Goal: Transaction & Acquisition: Purchase product/service

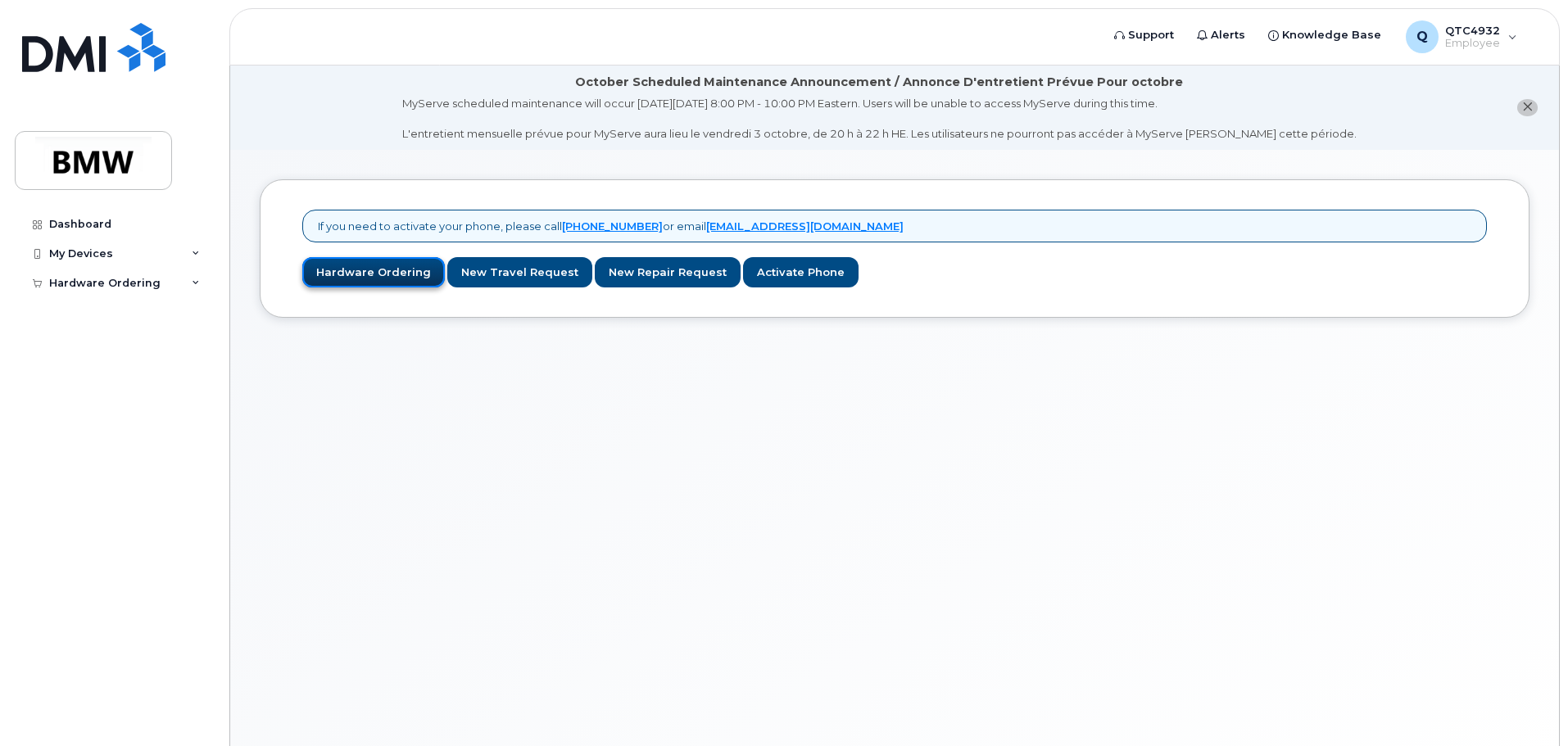
click at [364, 282] on link "Hardware Ordering" at bounding box center [373, 272] width 142 height 31
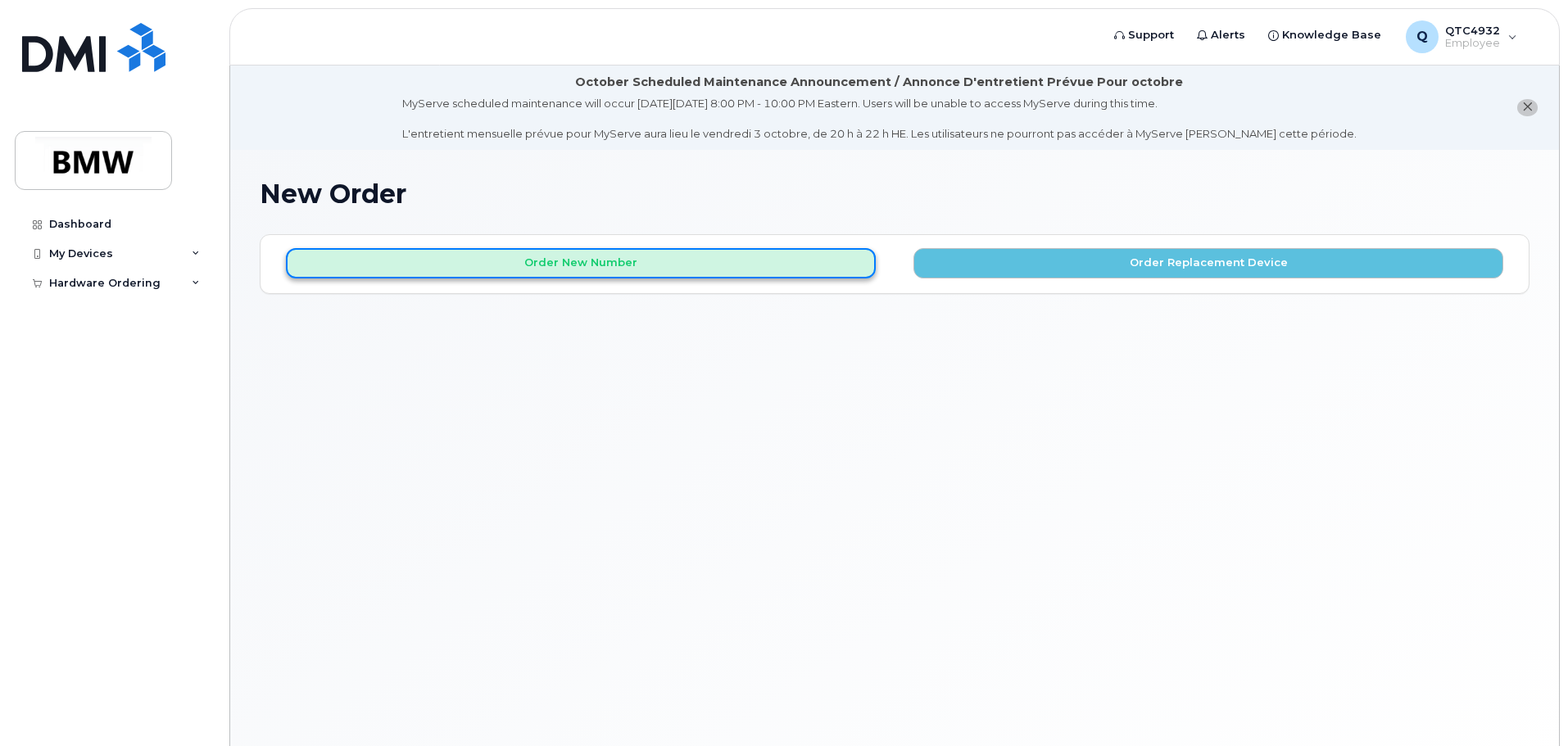
click at [488, 262] on button "Order New Number" at bounding box center [581, 263] width 590 height 31
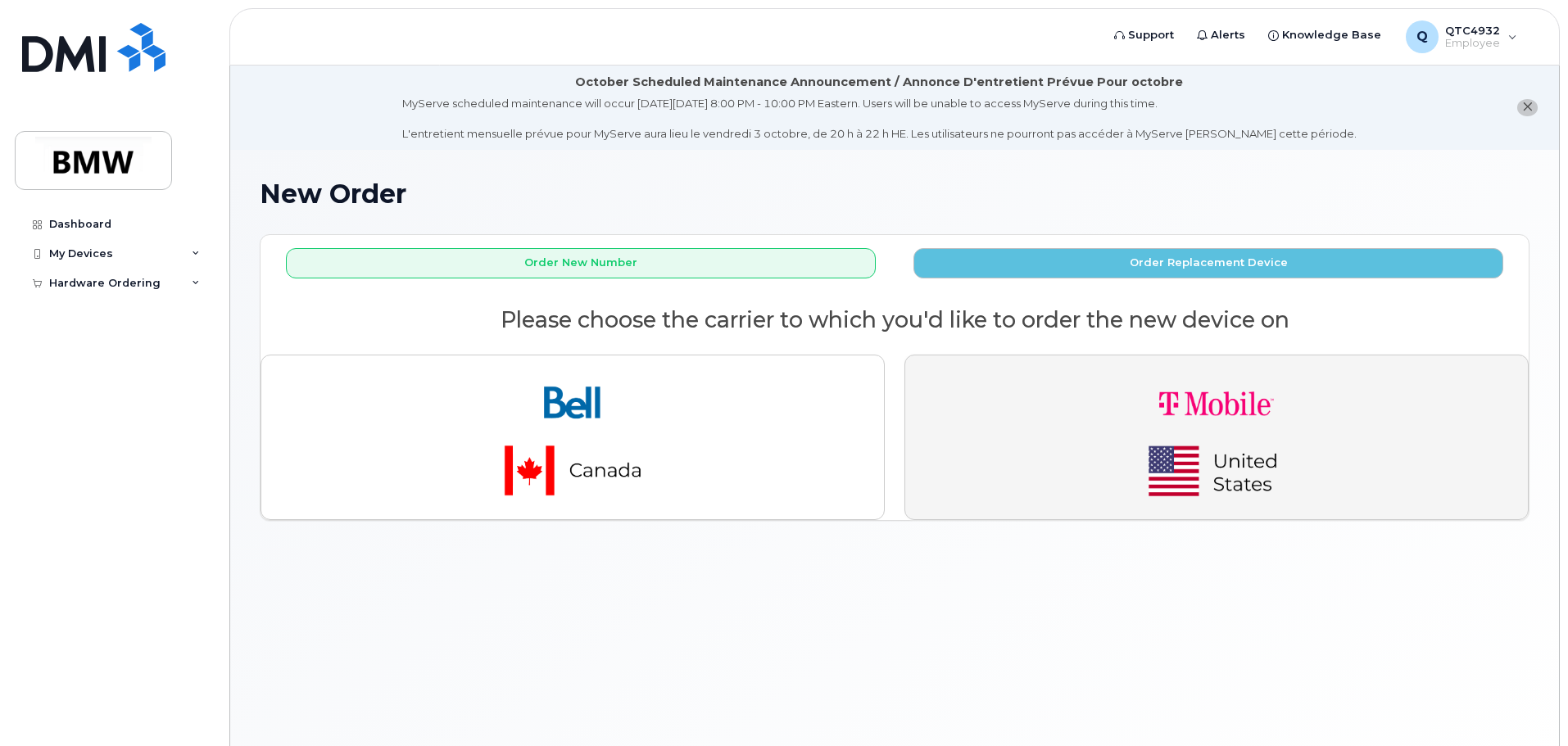
click at [1290, 408] on img "button" at bounding box center [1216, 437] width 229 height 137
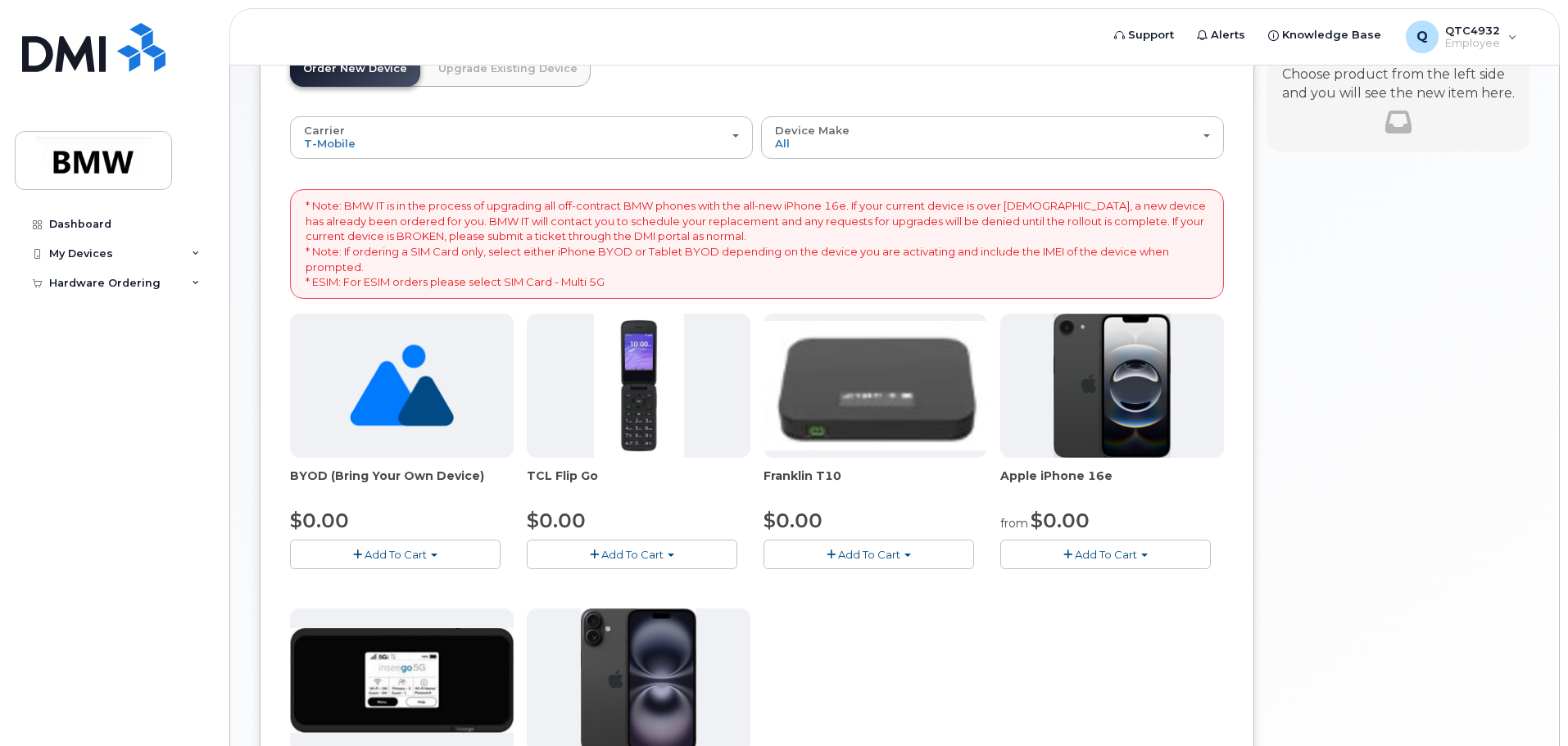
scroll to position [246, 0]
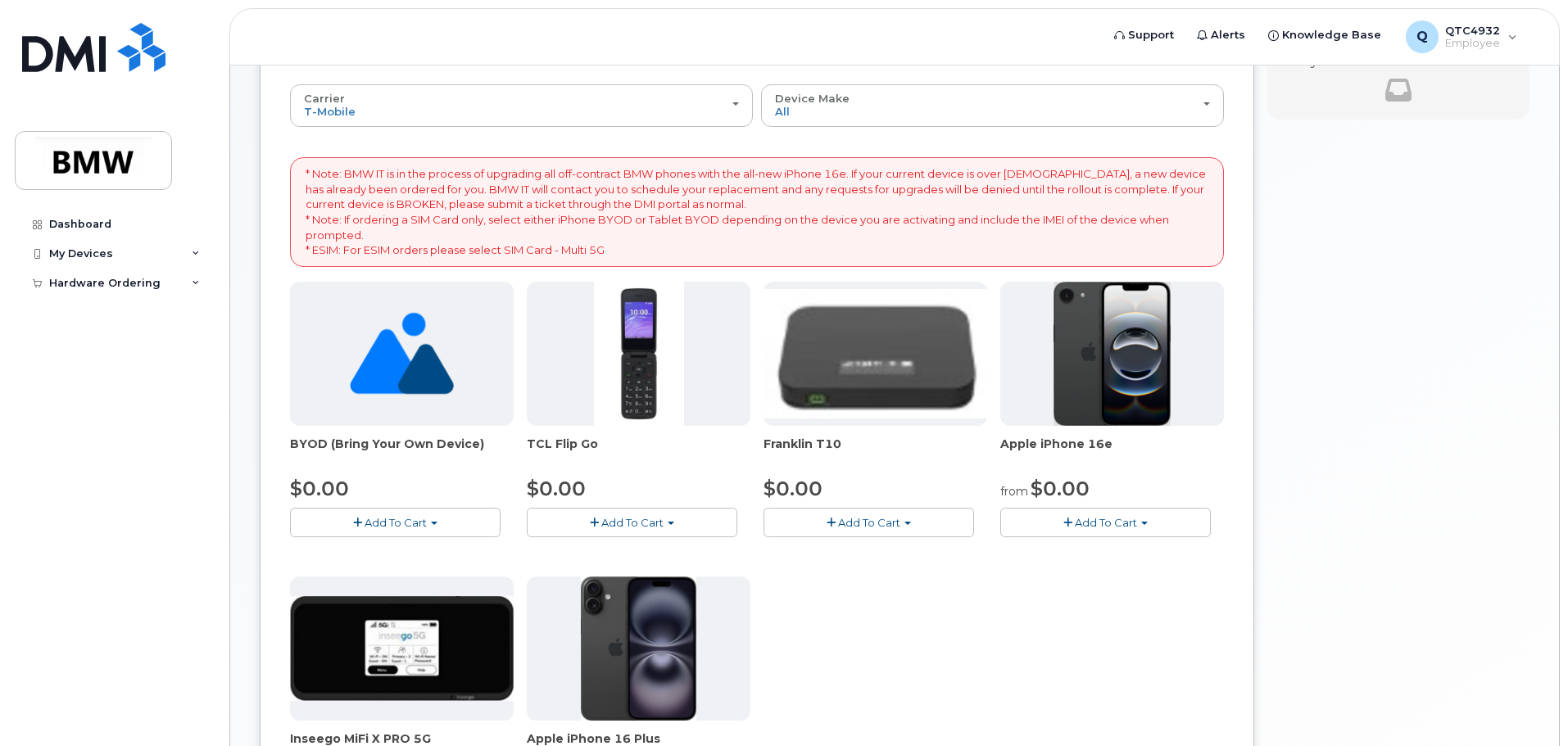
click at [1145, 502] on div "from $0.00" at bounding box center [1112, 488] width 224 height 28
click at [1131, 524] on span "Add To Cart" at bounding box center [1105, 522] width 62 height 13
click at [1094, 417] on img at bounding box center [1112, 354] width 118 height 144
click at [1103, 514] on button "Add To Cart" at bounding box center [1105, 522] width 210 height 29
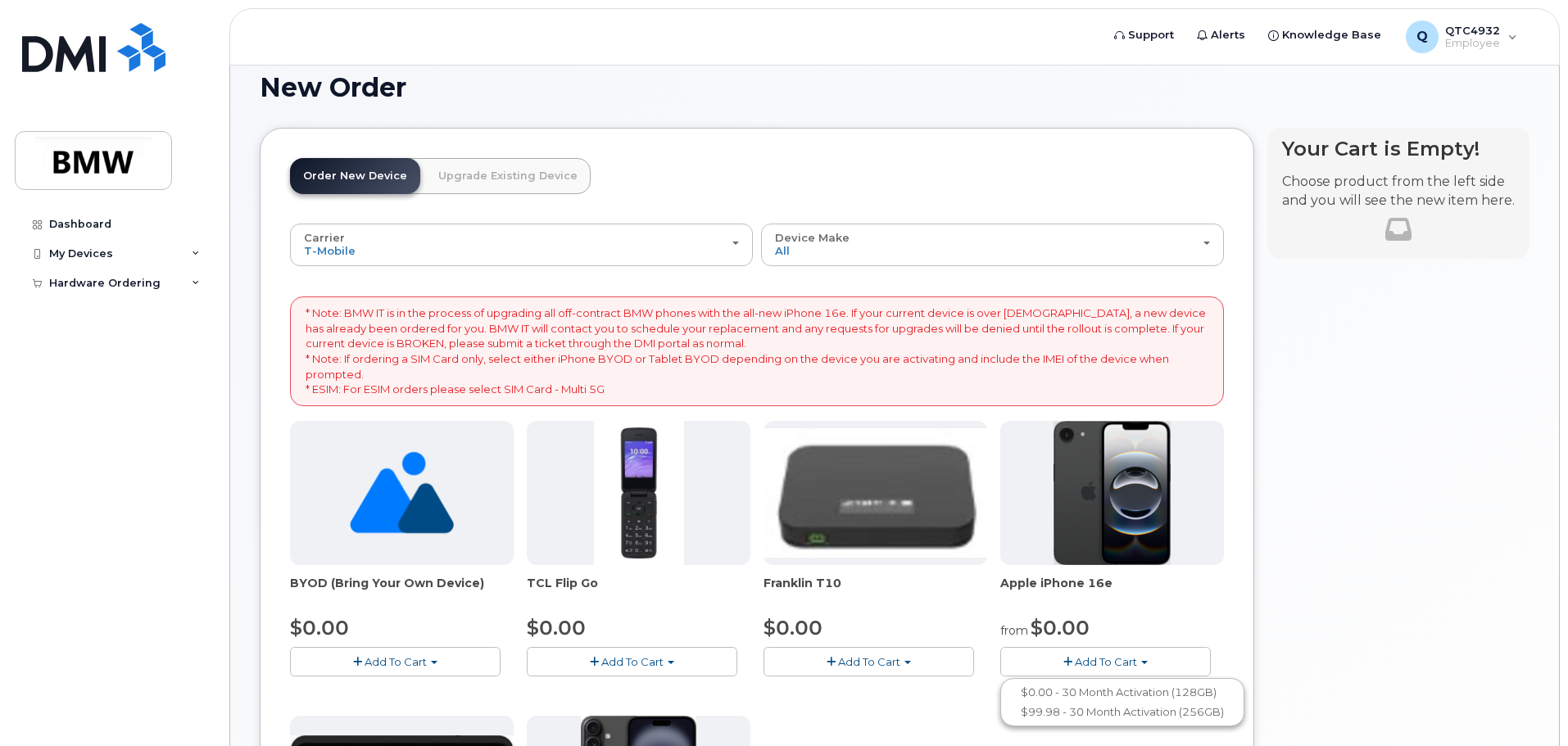
scroll to position [164, 0]
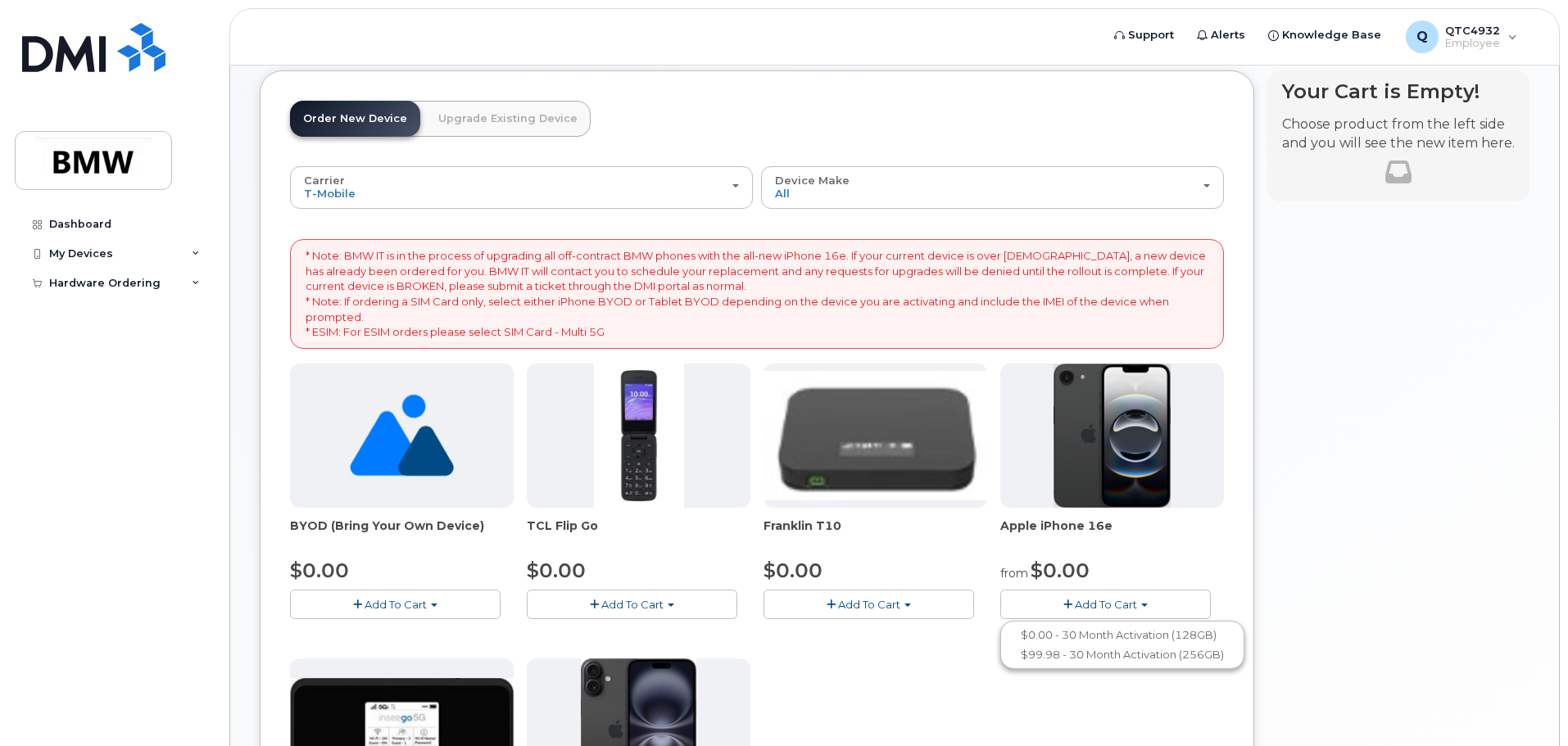
click at [1063, 604] on span "button" at bounding box center [1067, 605] width 9 height 11
click at [1141, 606] on span "button" at bounding box center [1144, 605] width 7 height 3
click at [1129, 630] on link "$0.00 - 30 Month Activation (128GB)" at bounding box center [1122, 634] width 236 height 21
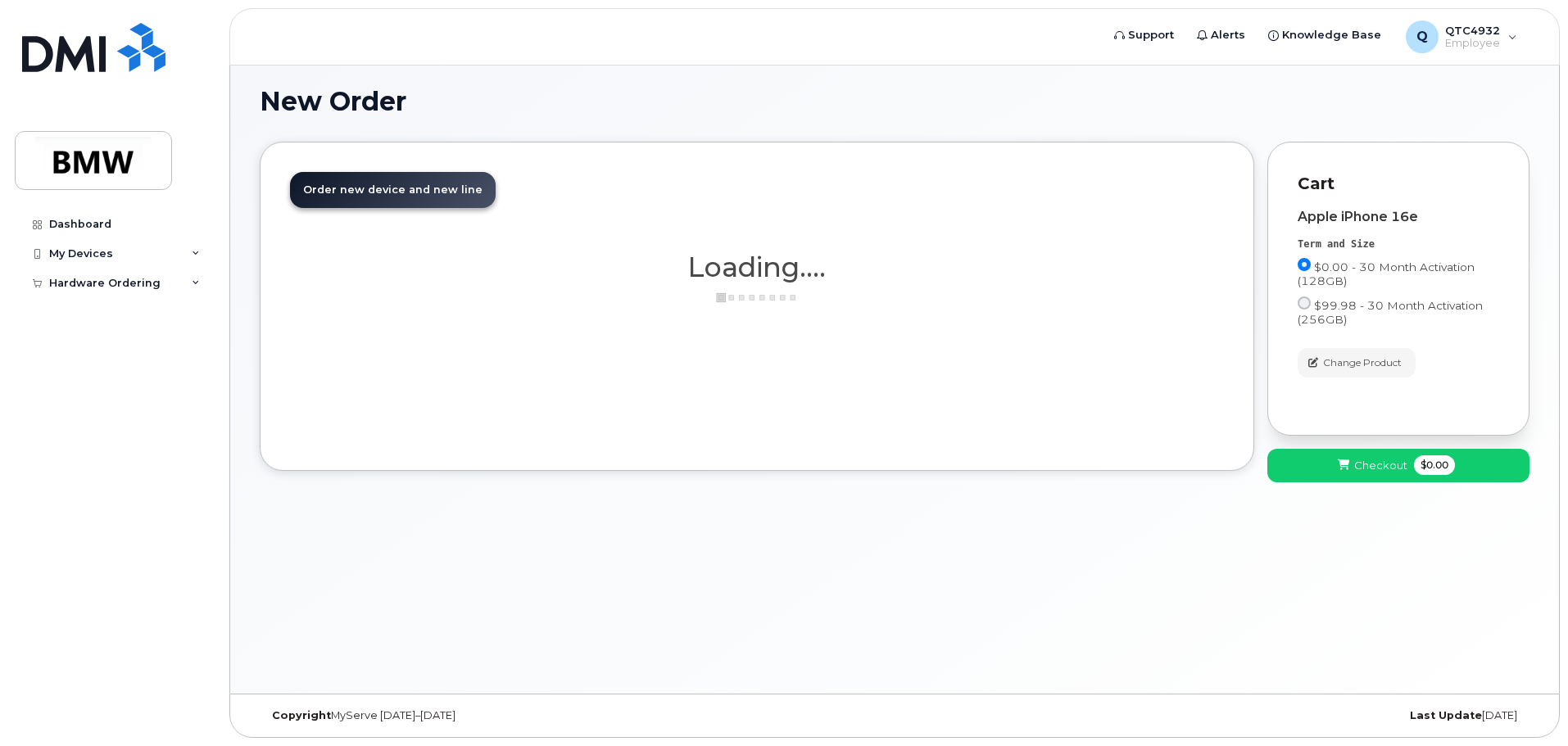
scroll to position [93, 0]
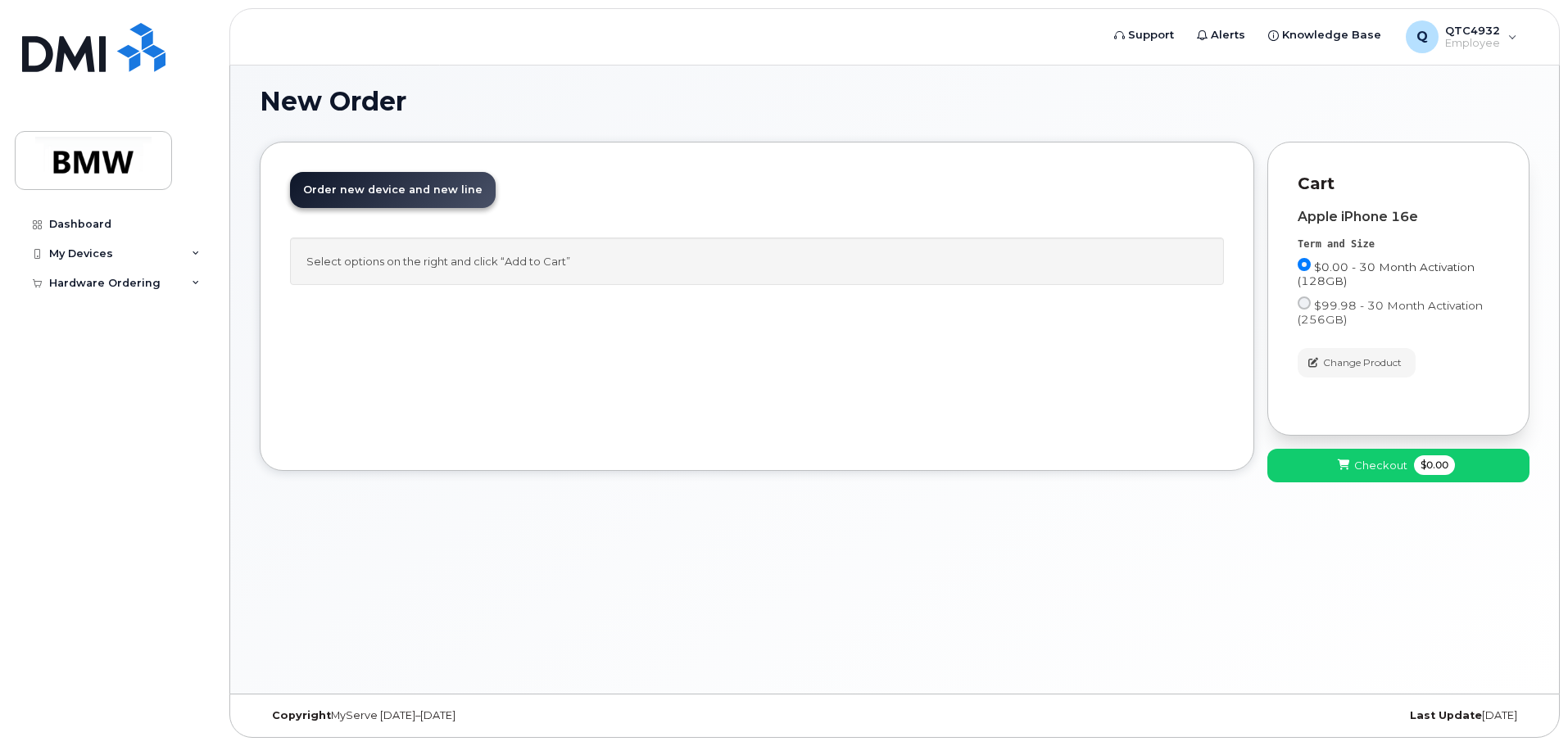
click at [1305, 271] on label "$0.00 - 30 Month Activation (128GB)" at bounding box center [1398, 272] width 201 height 31
click at [1305, 271] on input "$0.00 - 30 Month Activation (128GB)" at bounding box center [1304, 263] width 13 height 13
click at [1355, 466] on span "Checkout" at bounding box center [1381, 466] width 53 height 16
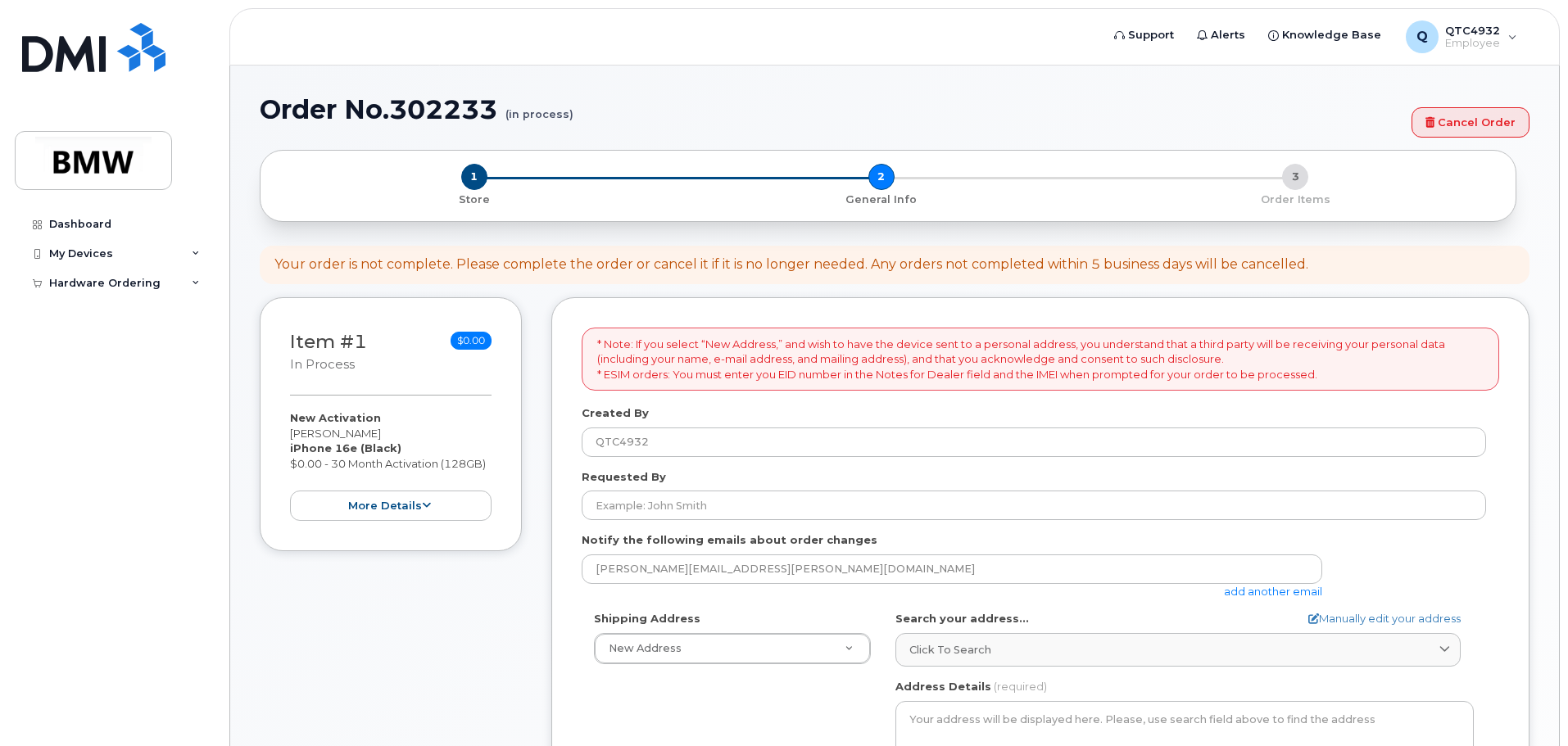
select select
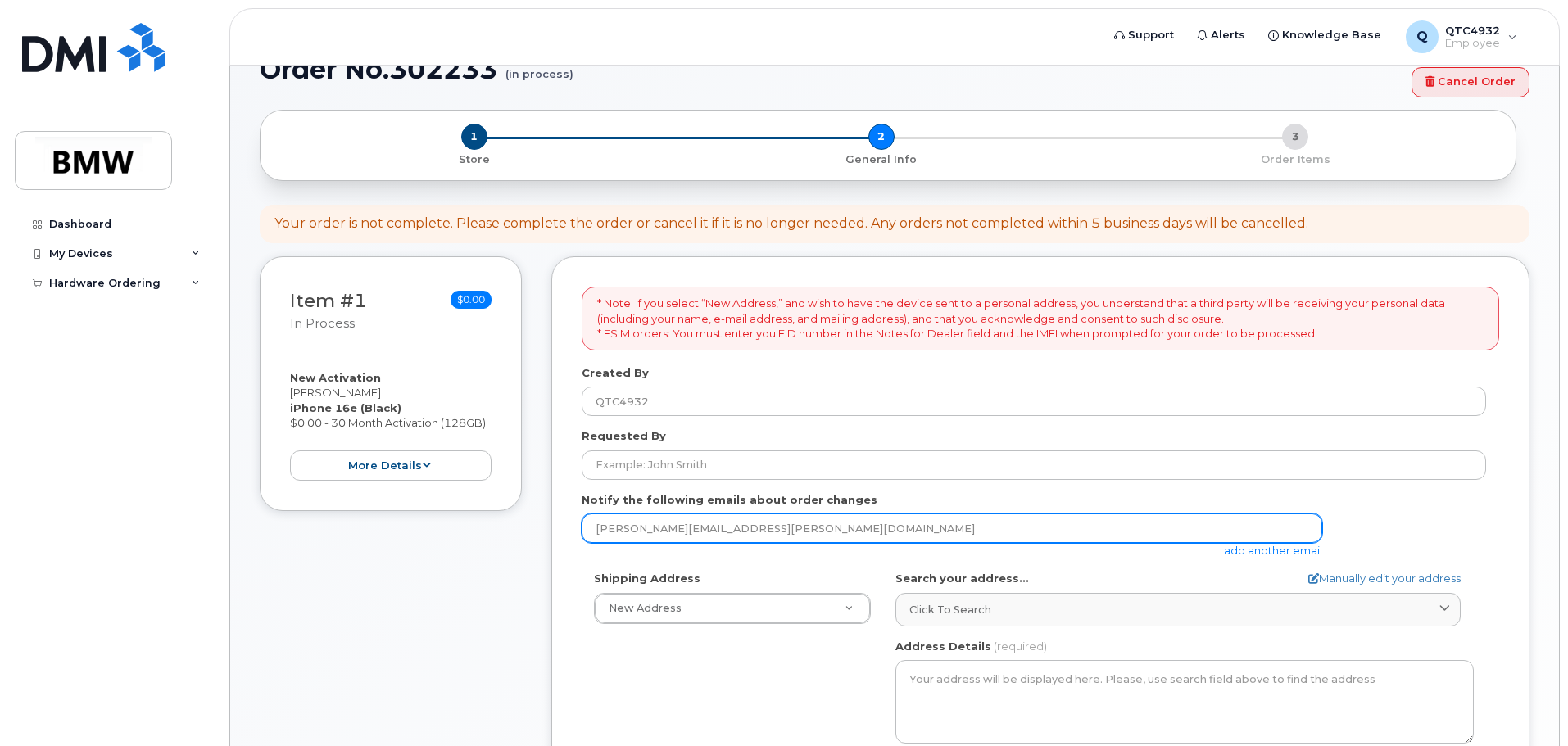
scroll to position [164, 0]
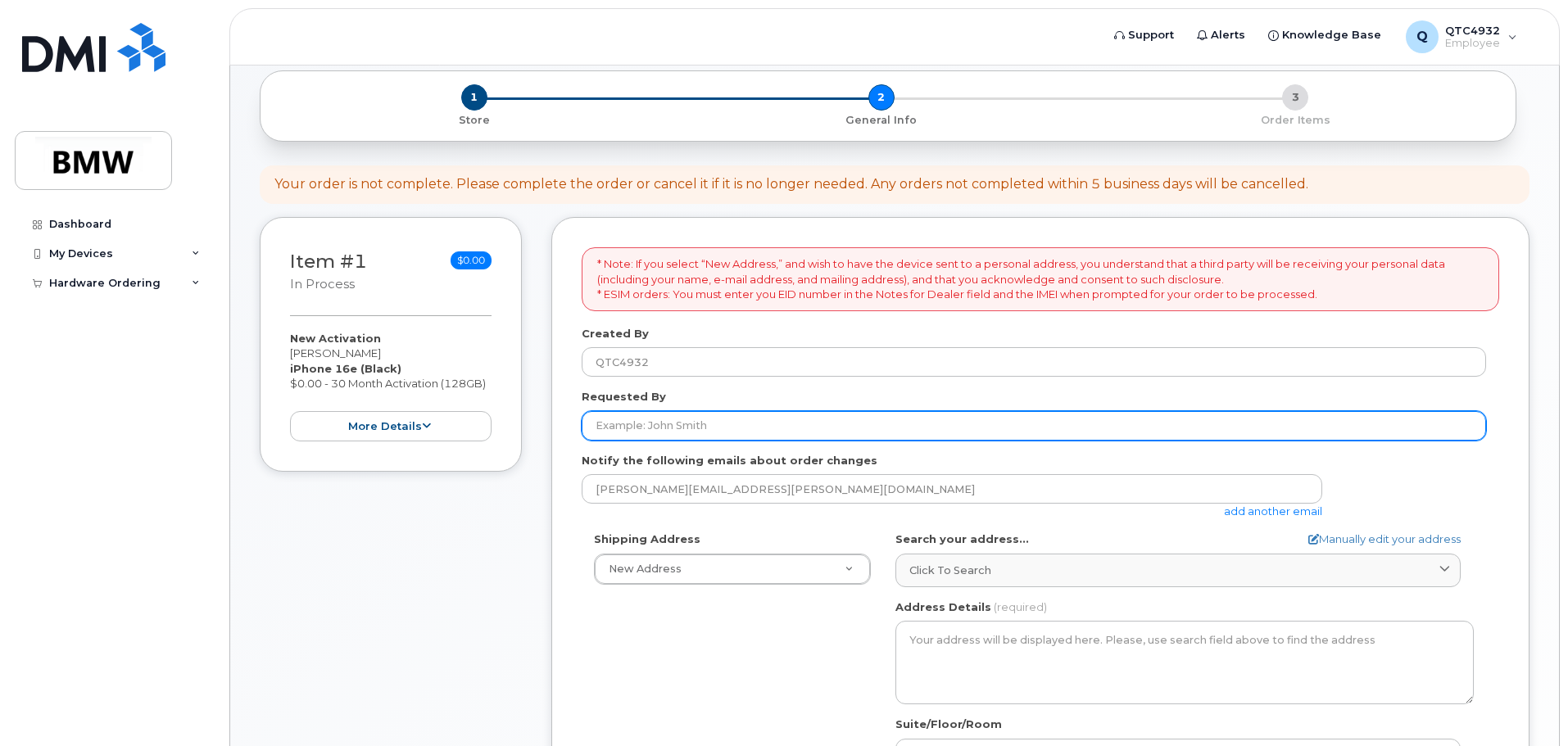
click at [750, 421] on input "Requested By" at bounding box center [1033, 426] width 904 height 30
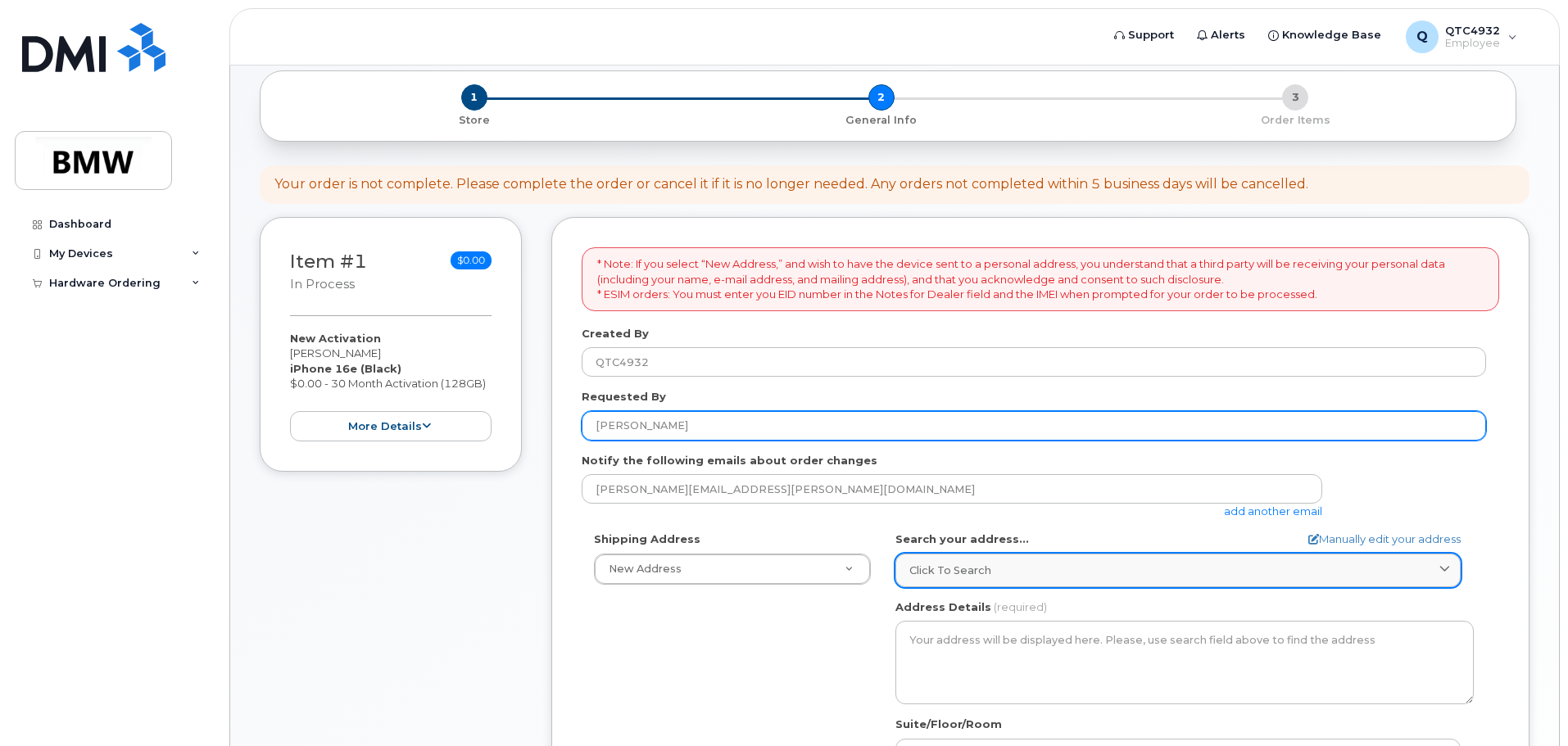
type input "chavez gattison"
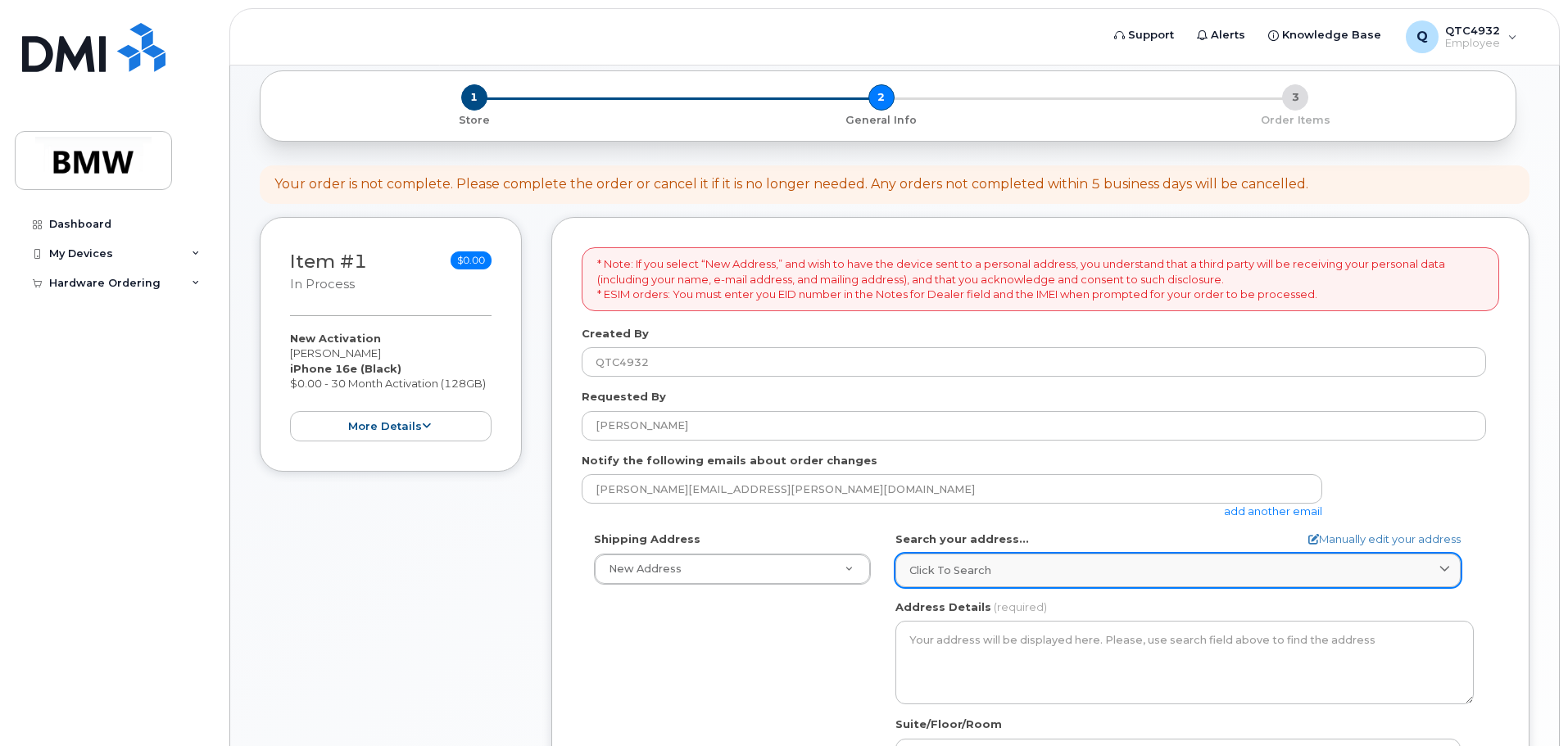
click at [1002, 569] on div "Click to search" at bounding box center [1177, 570] width 538 height 16
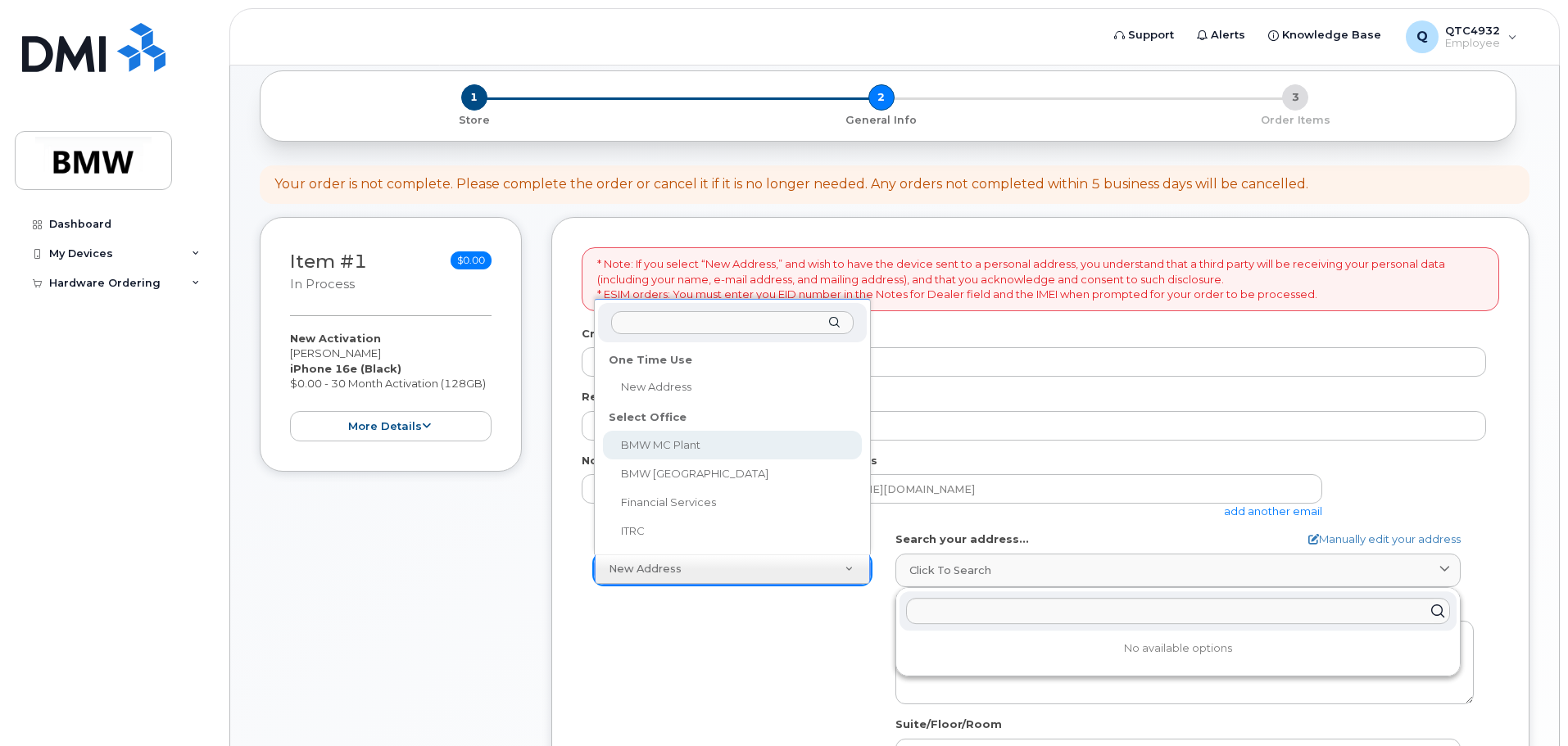
select select
type textarea "1400 Highway 101 S GREER SC 29651-6731 UNITED STATES Greer South Carolina 29651…"
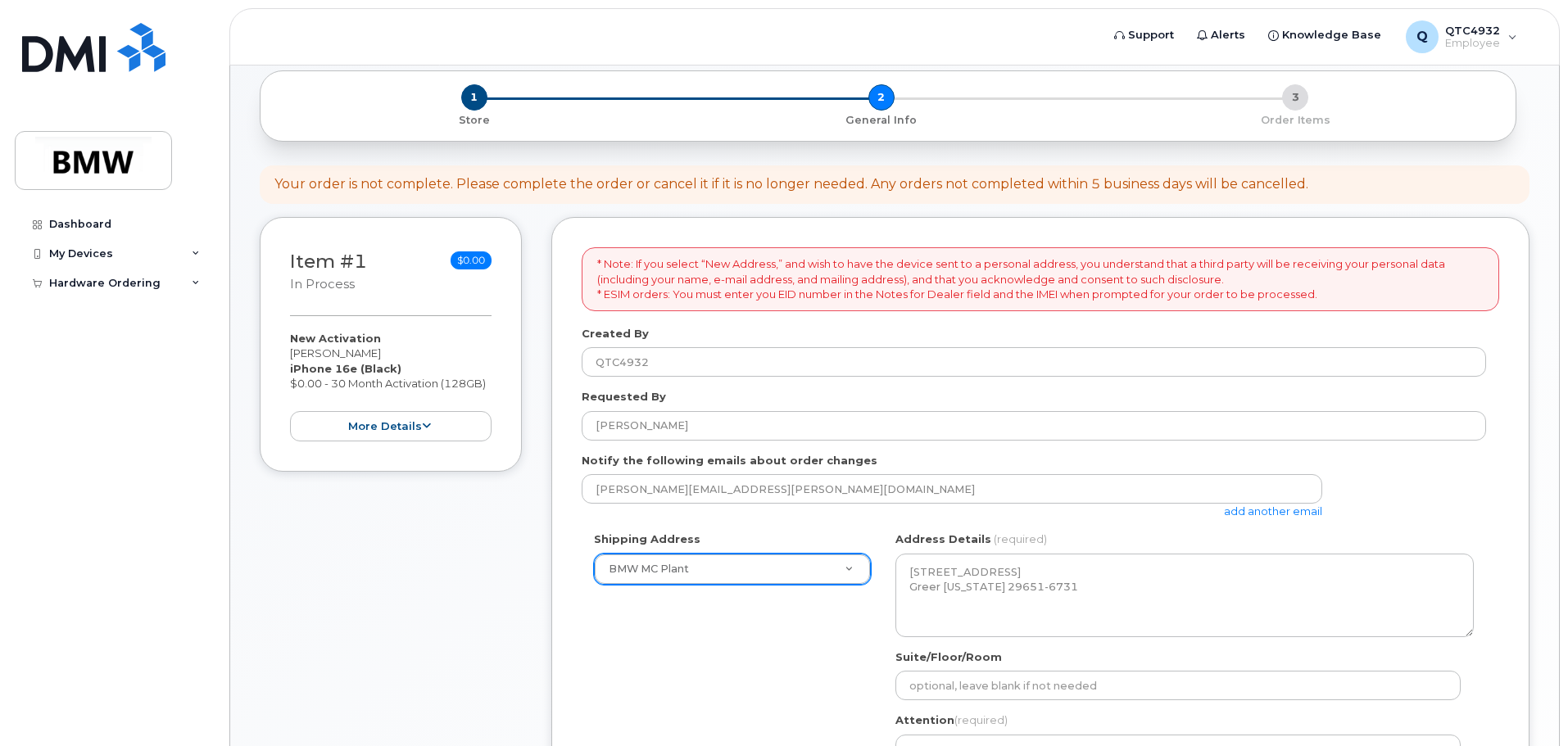
click at [822, 652] on div "Shipping Address BMW MC Plant New Address BMW MC Plant BMW North America Financ…" at bounding box center [1033, 686] width 904 height 308
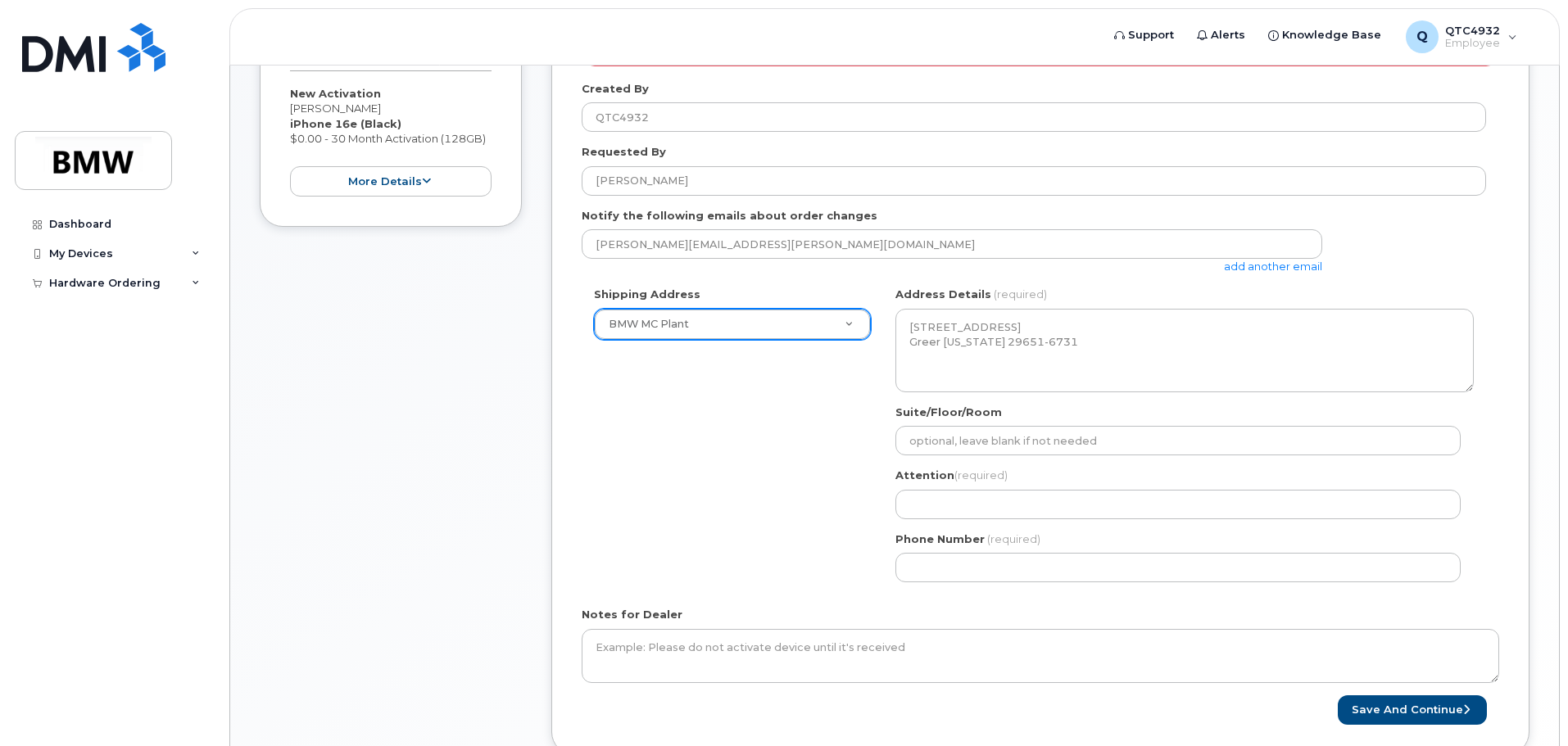
scroll to position [410, 0]
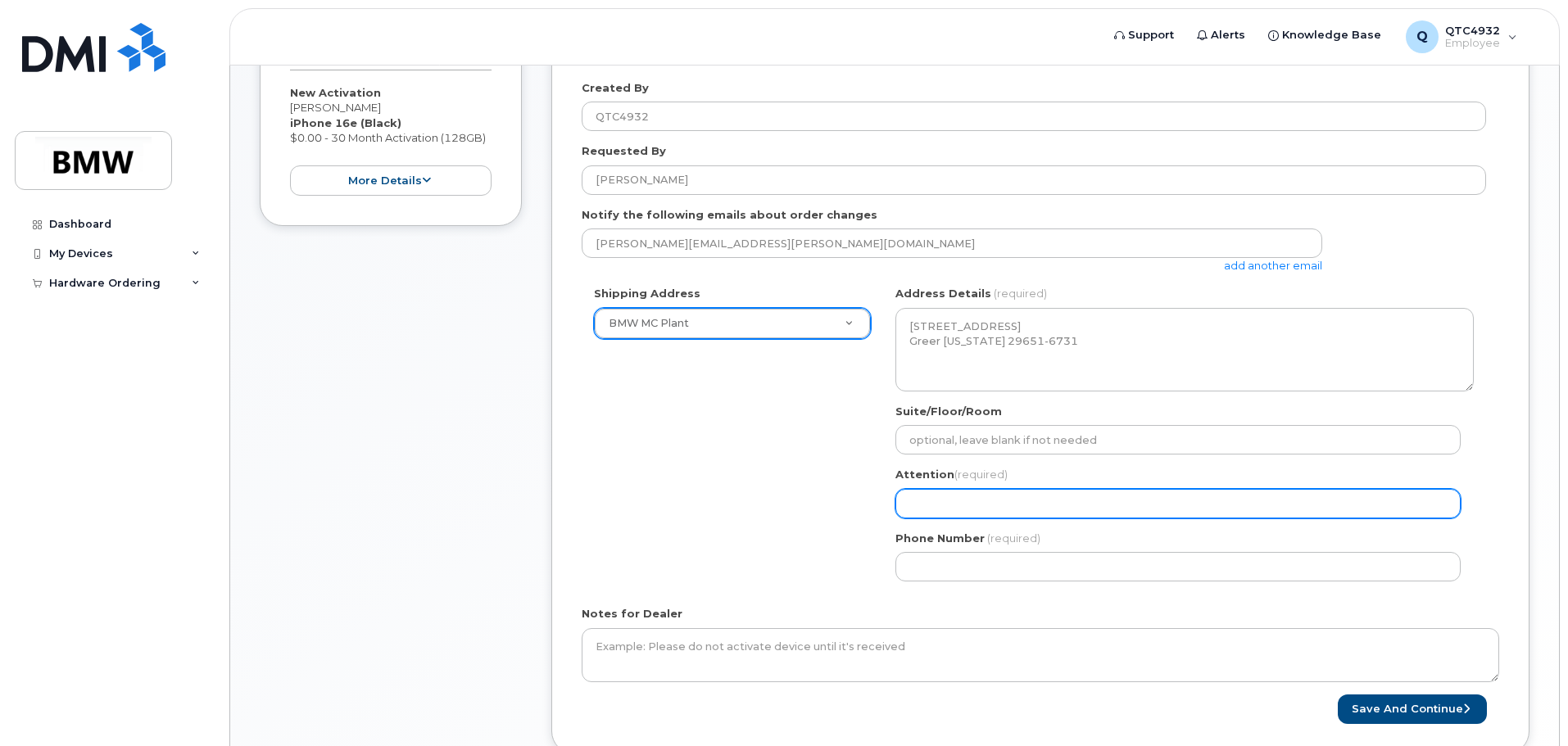
click at [1145, 503] on input "Attention (required)" at bounding box center [1177, 504] width 565 height 30
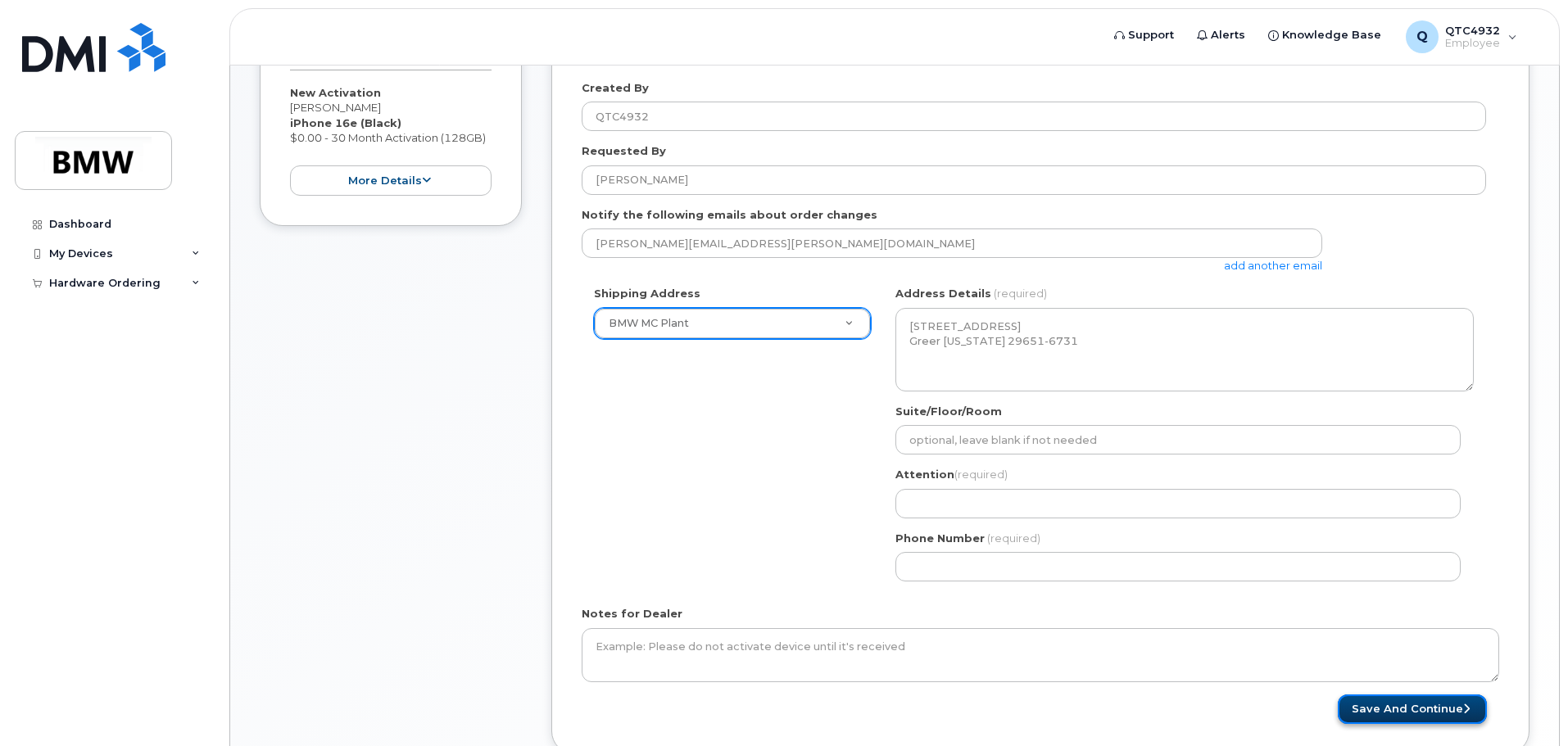
click at [1395, 718] on button "Save and Continue" at bounding box center [1412, 709] width 149 height 31
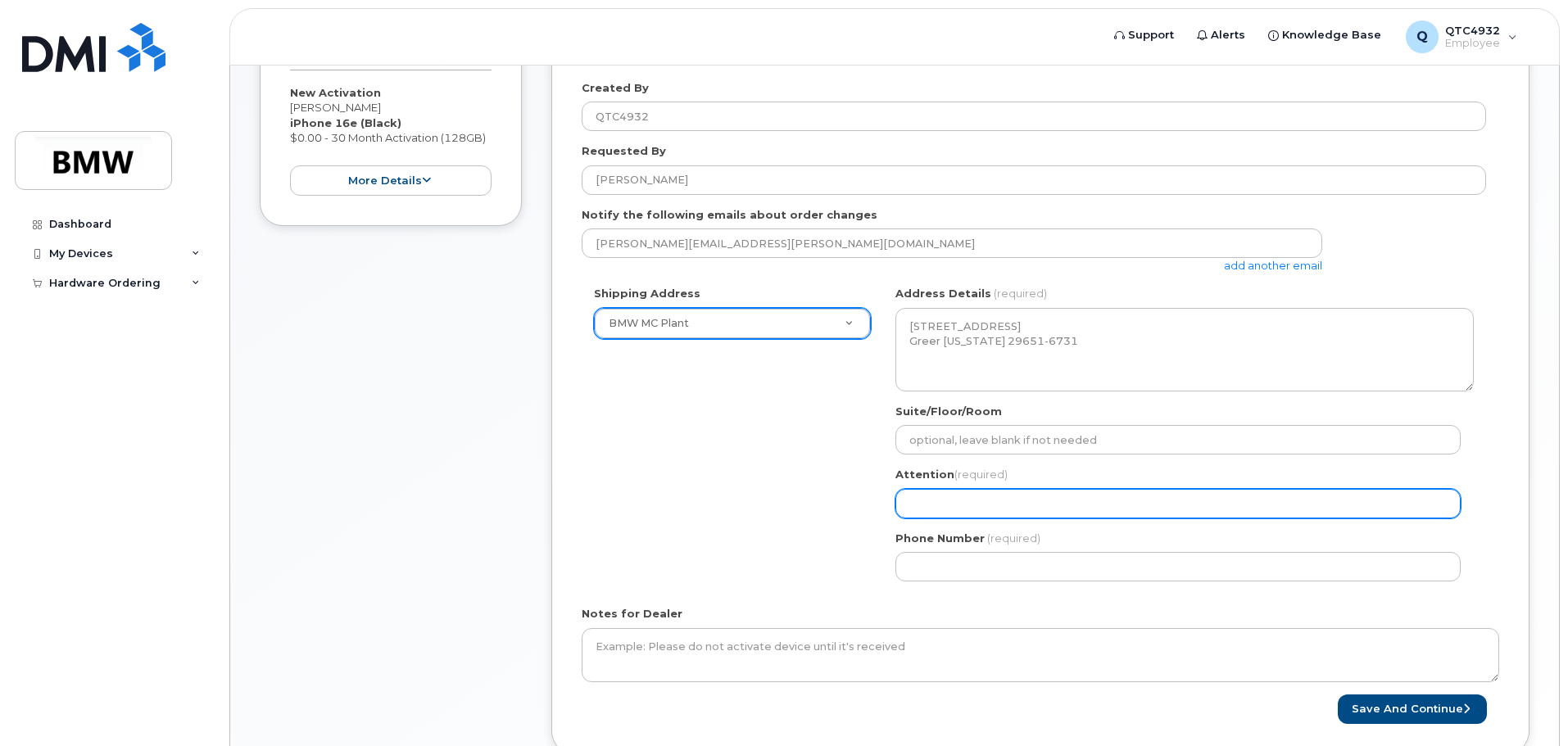
click at [1190, 502] on input "Attention (required)" at bounding box center [1177, 504] width 565 height 30
select select
type input "2"
select select
type input "28"
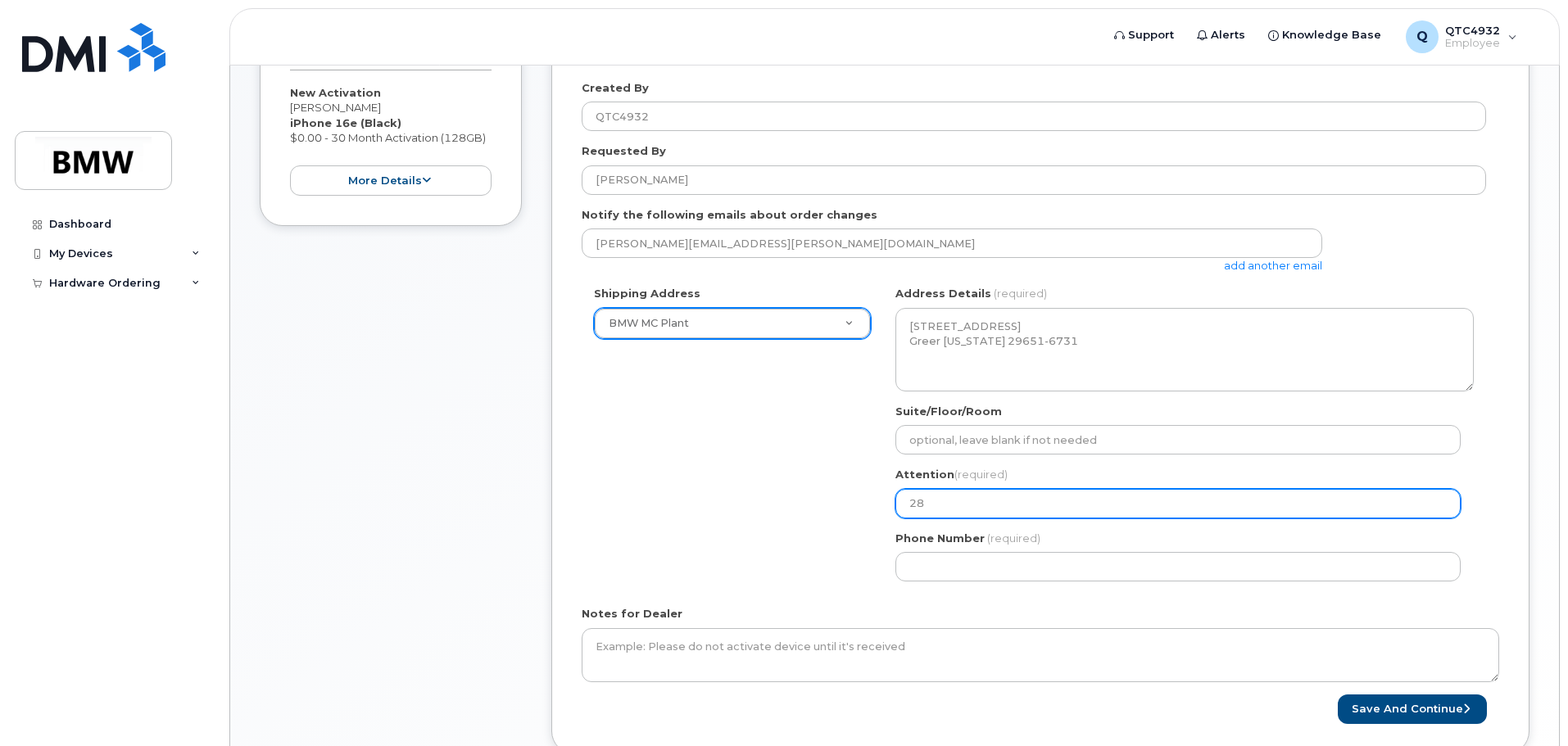
select select
type input "280"
select select
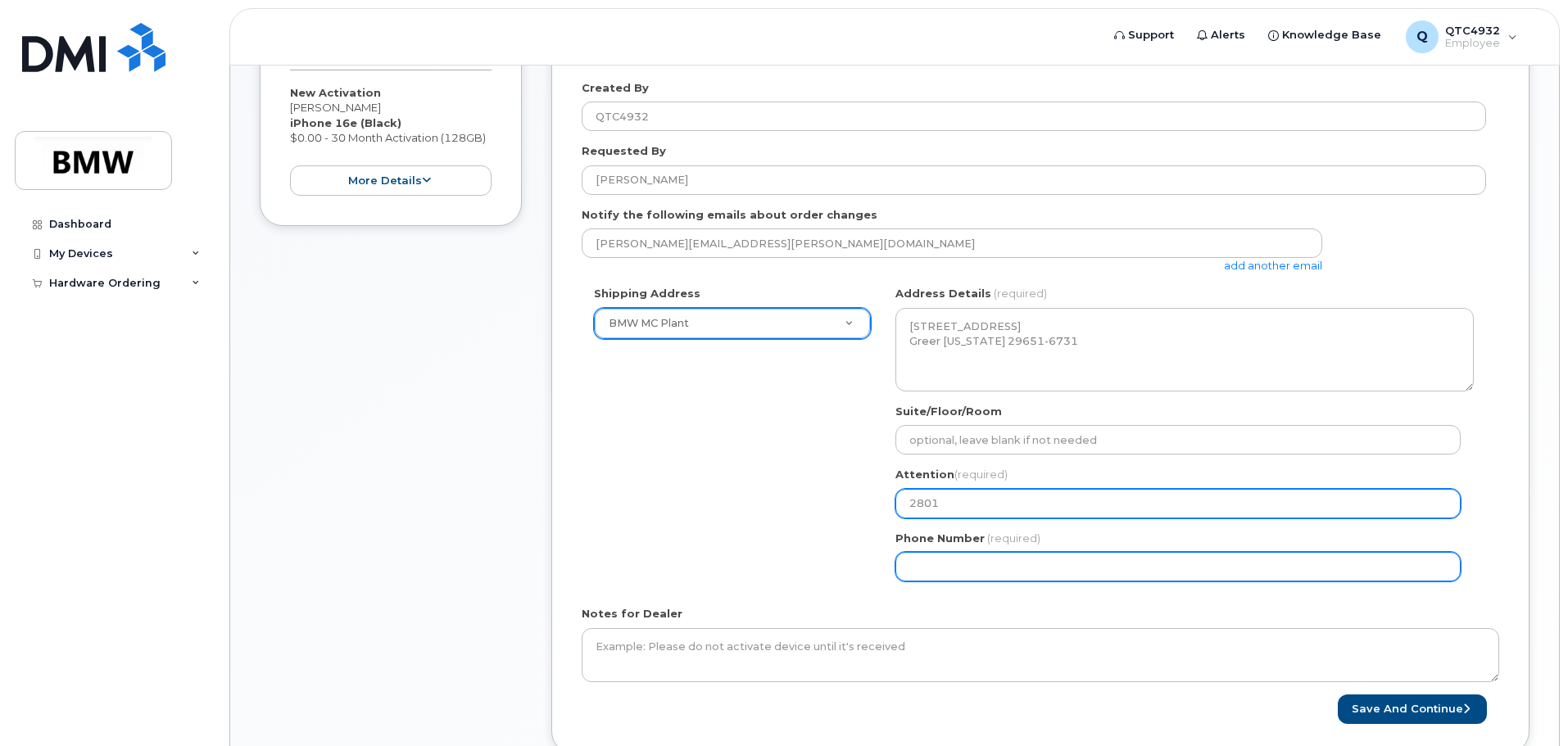
type input "2801"
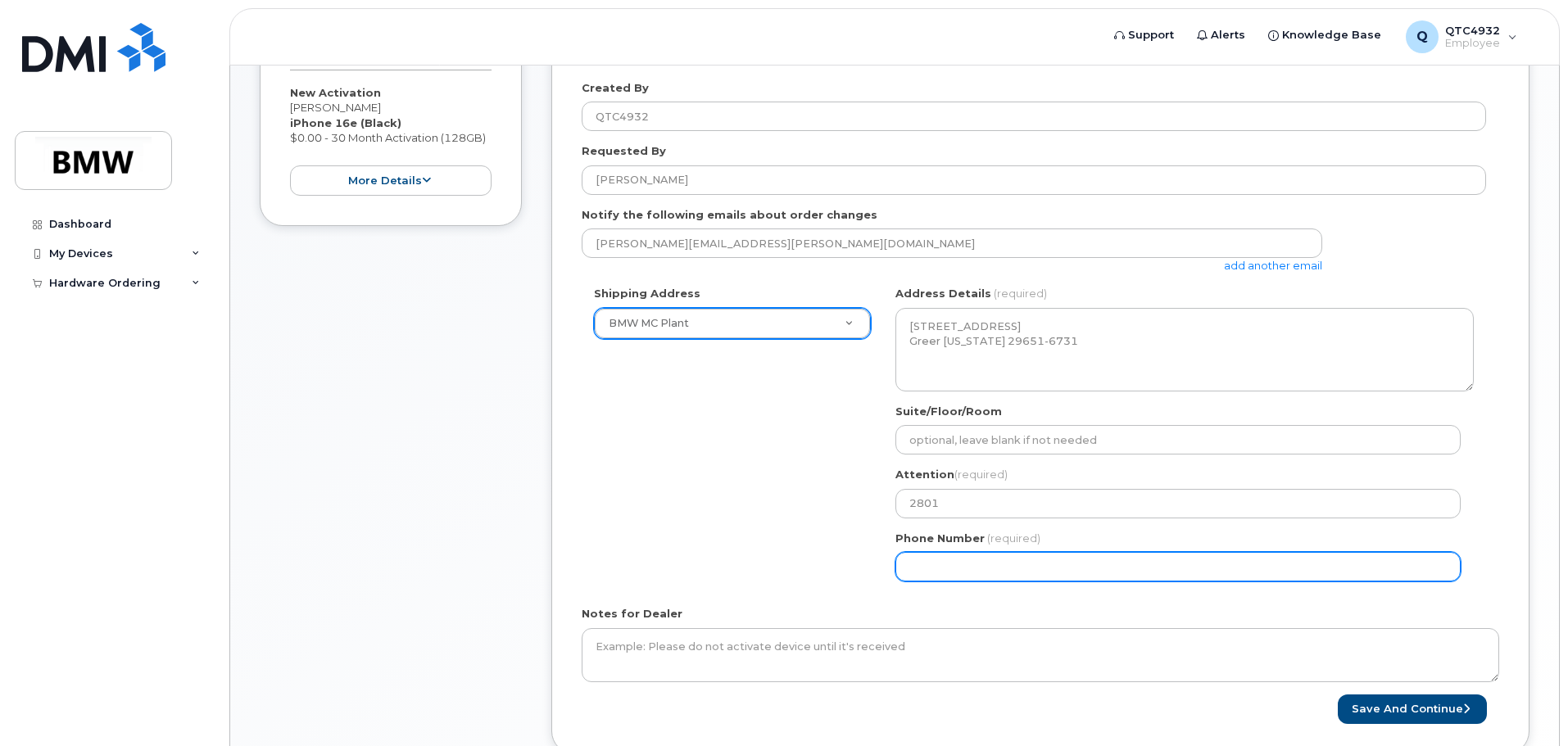
click at [1016, 566] on input "Phone Number" at bounding box center [1177, 566] width 565 height 30
click at [998, 561] on input "Phone Number" at bounding box center [1177, 566] width 565 height 30
select select
type input "864451138"
select select
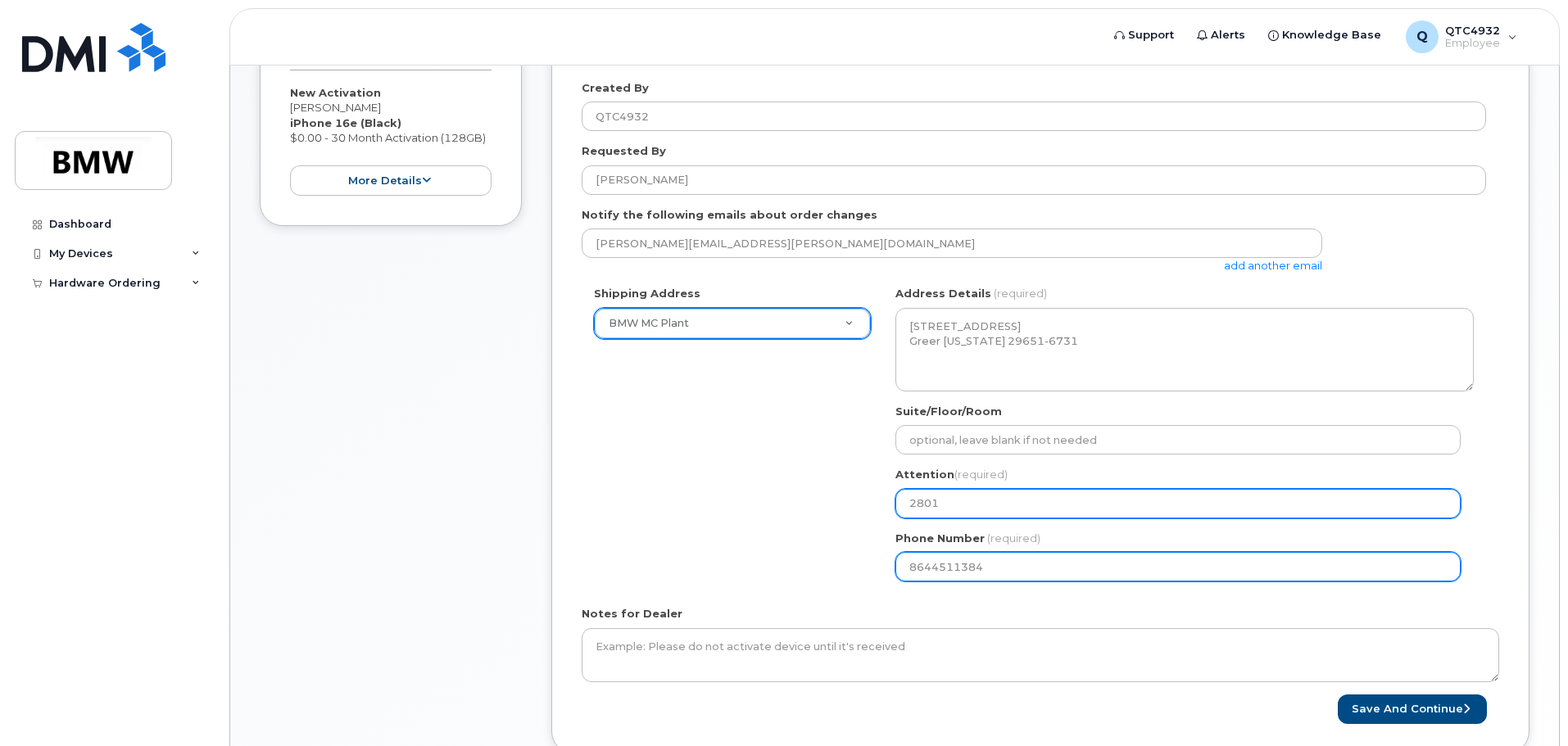
type input "8644511384"
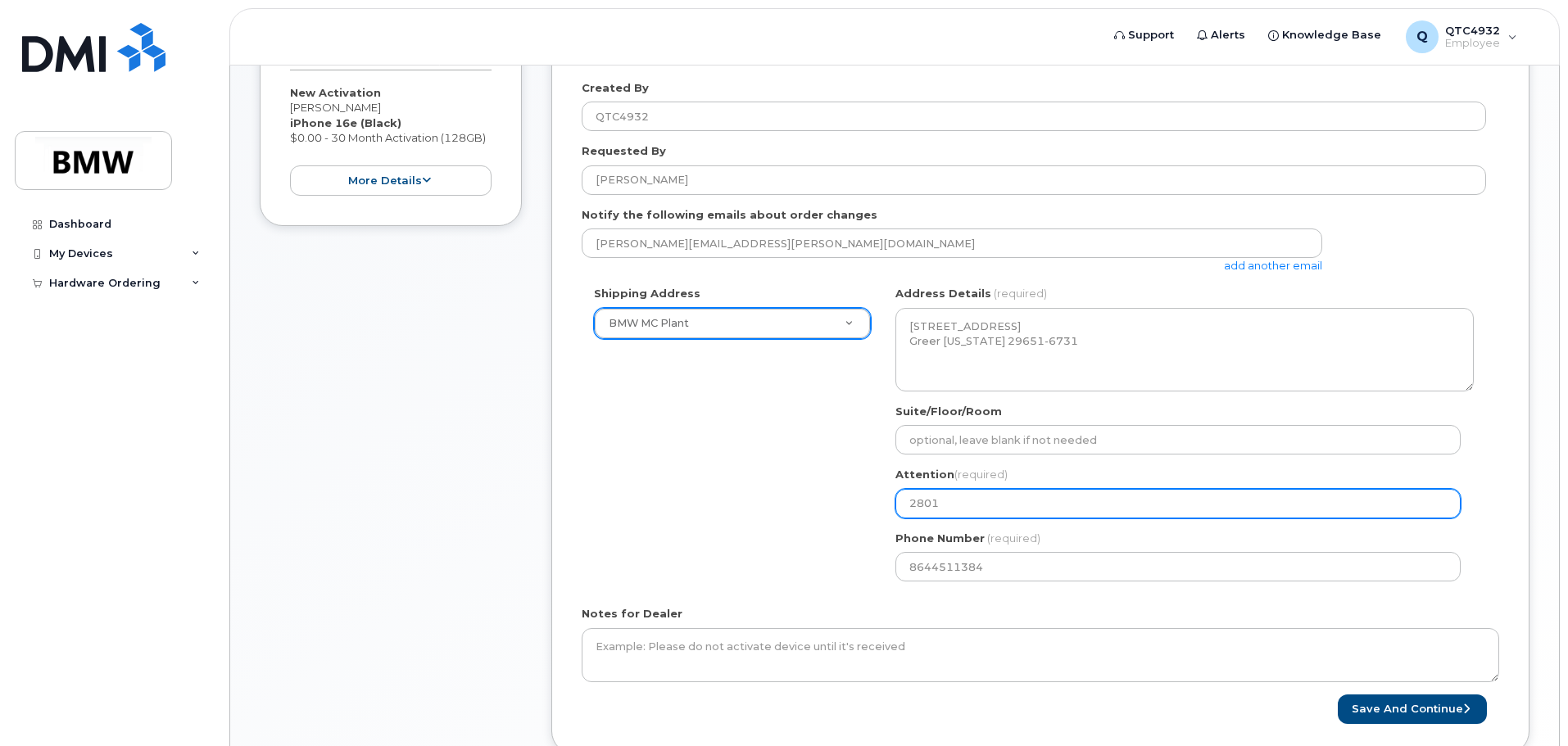
click at [1209, 504] on input "2801" at bounding box center [1177, 504] width 565 height 30
type input "2801"
select select
type input "2801 E"
select select
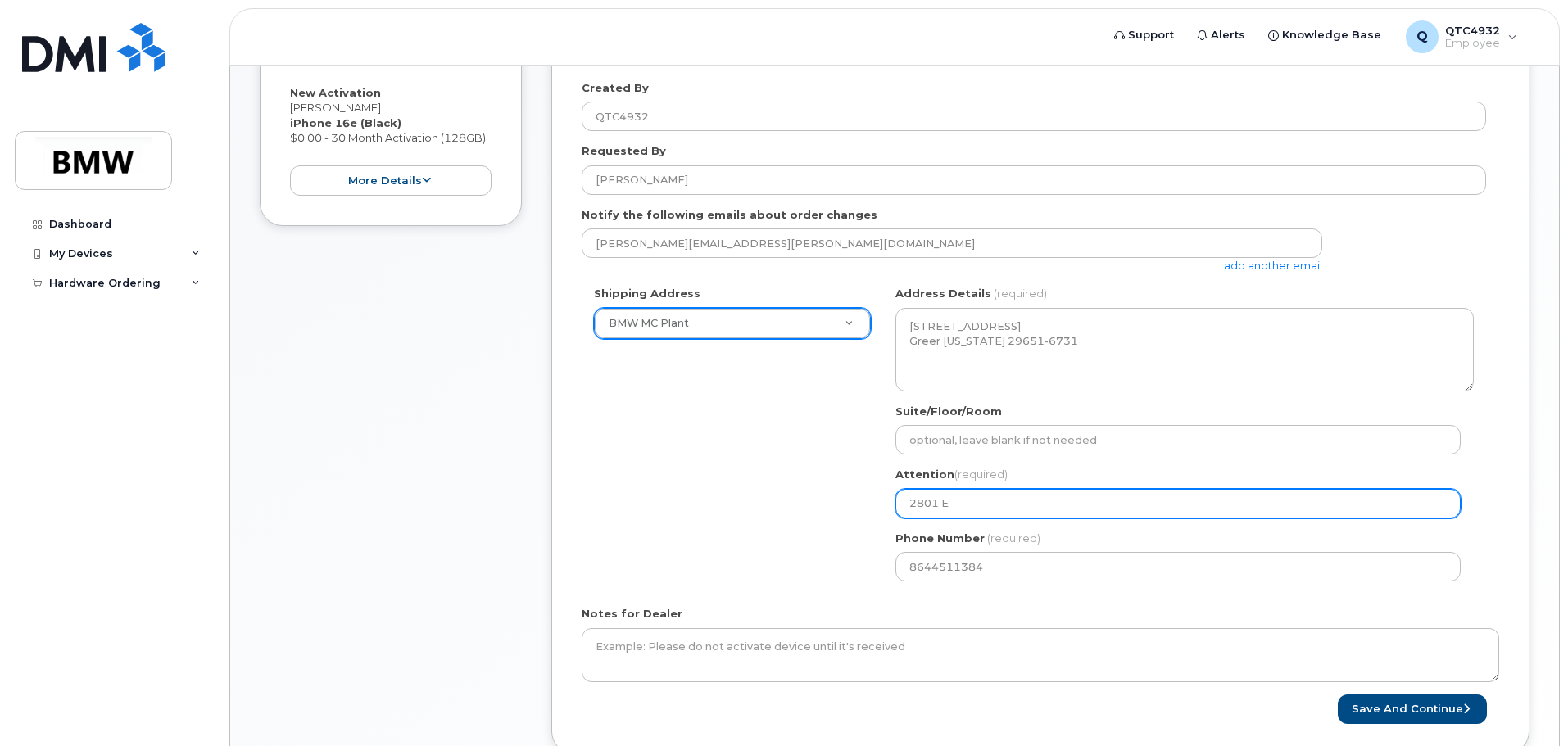
type input "2801 Er"
select select
type input "2801 Eri"
select select
type input "2801 Eric"
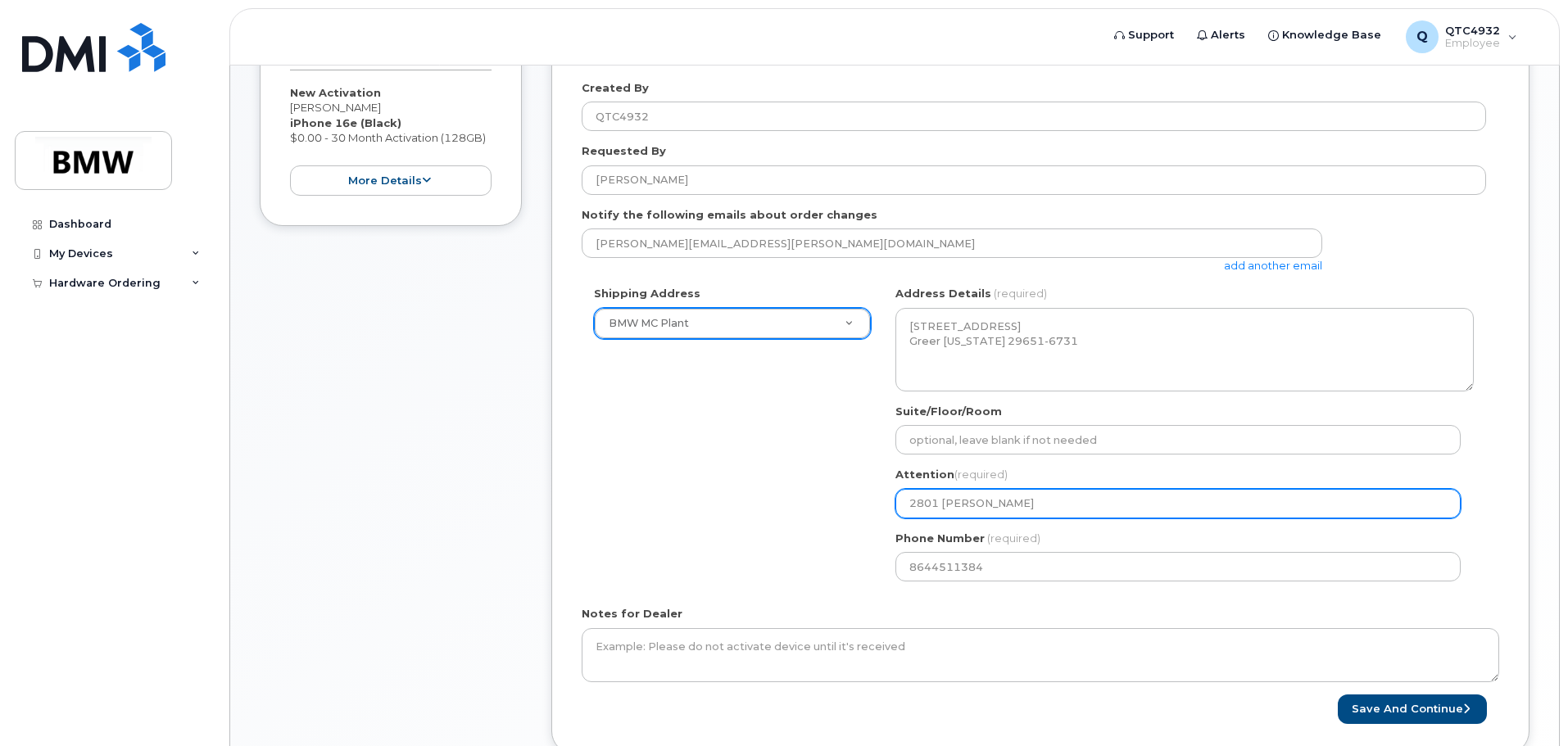
select select
type input "2801 Ericv"
select select
type input "2801 Eric"
select select
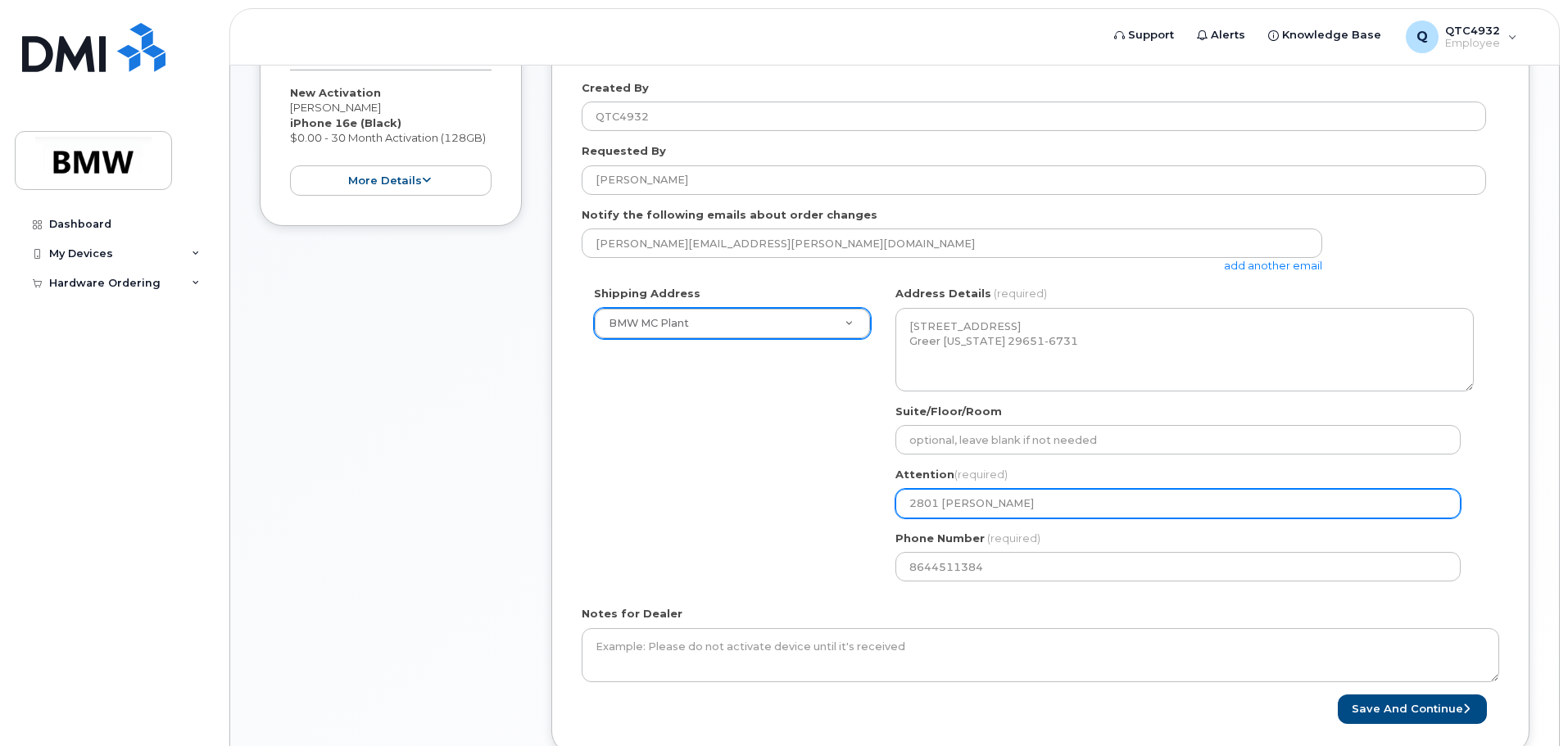
type input "2801 Eric C"
select select
type input "2801 Eric Ca"
select select
type input "2801 Eric Car"
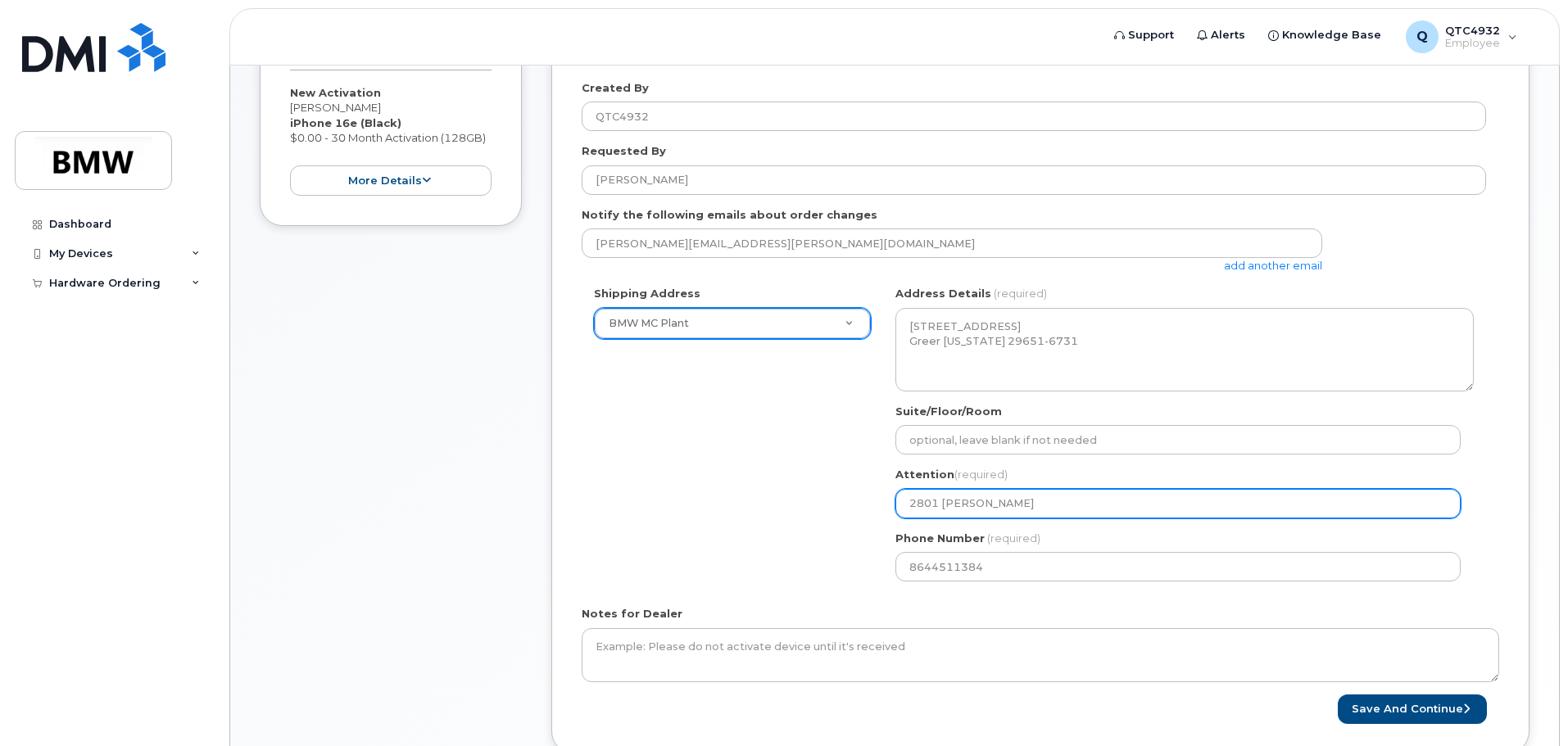
select select
type input "2801 Eric Card"
select select
type input "2801 Eric Cardi"
select select
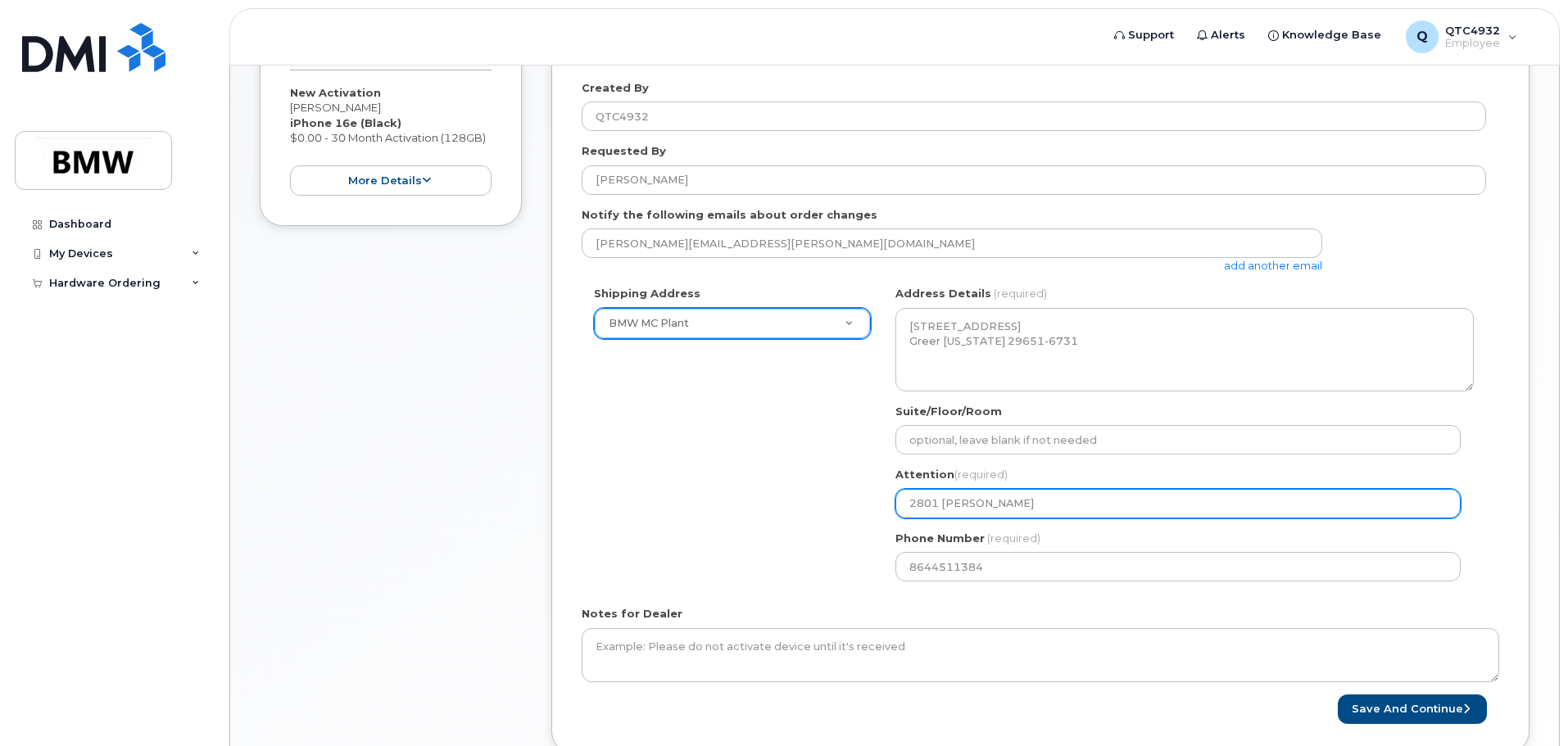
type input "2801 Eric Cardin"
select select
type input "2801 Eric Cardina"
select select
type input "2801 Eric Cardinal"
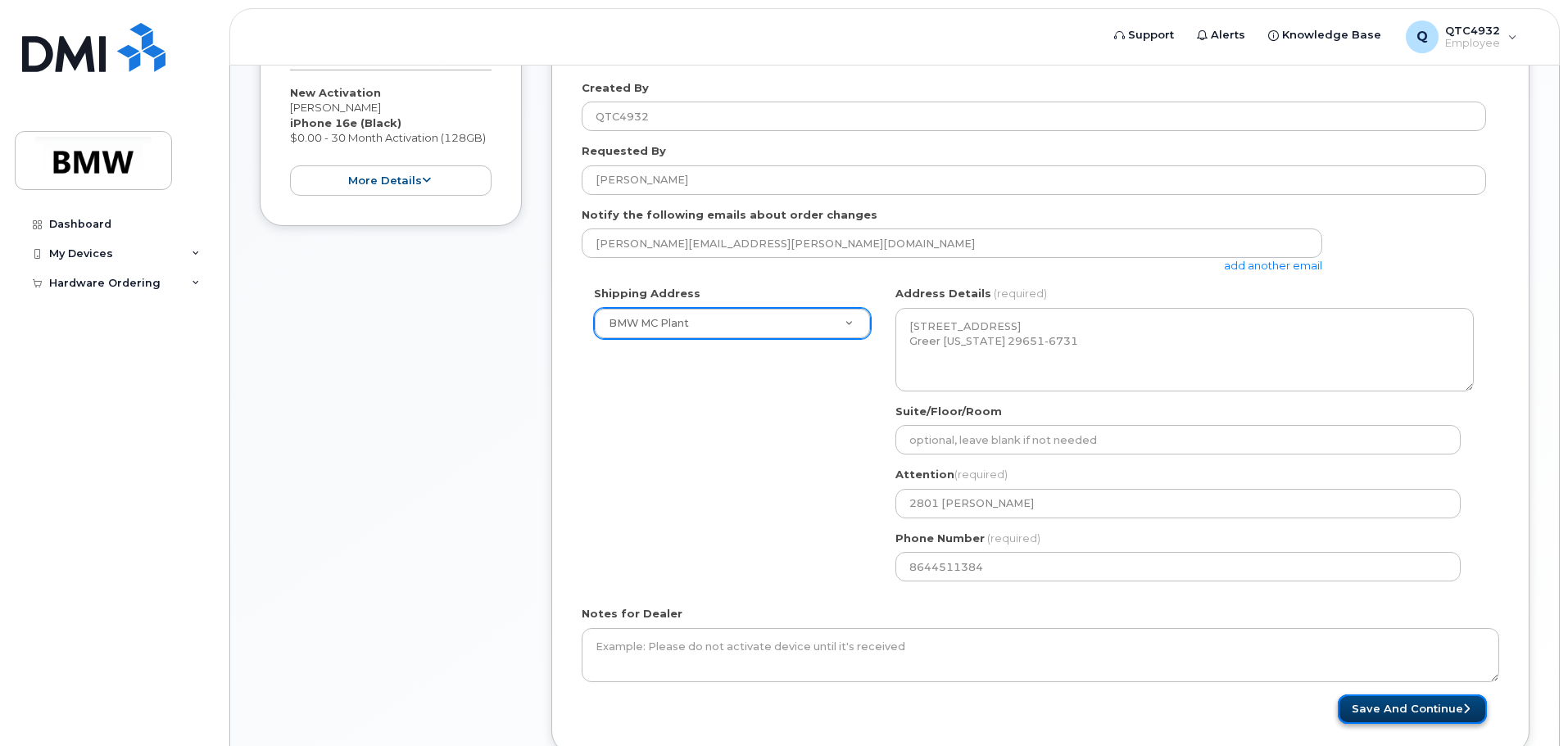
click at [1406, 707] on button "Save and Continue" at bounding box center [1412, 709] width 149 height 31
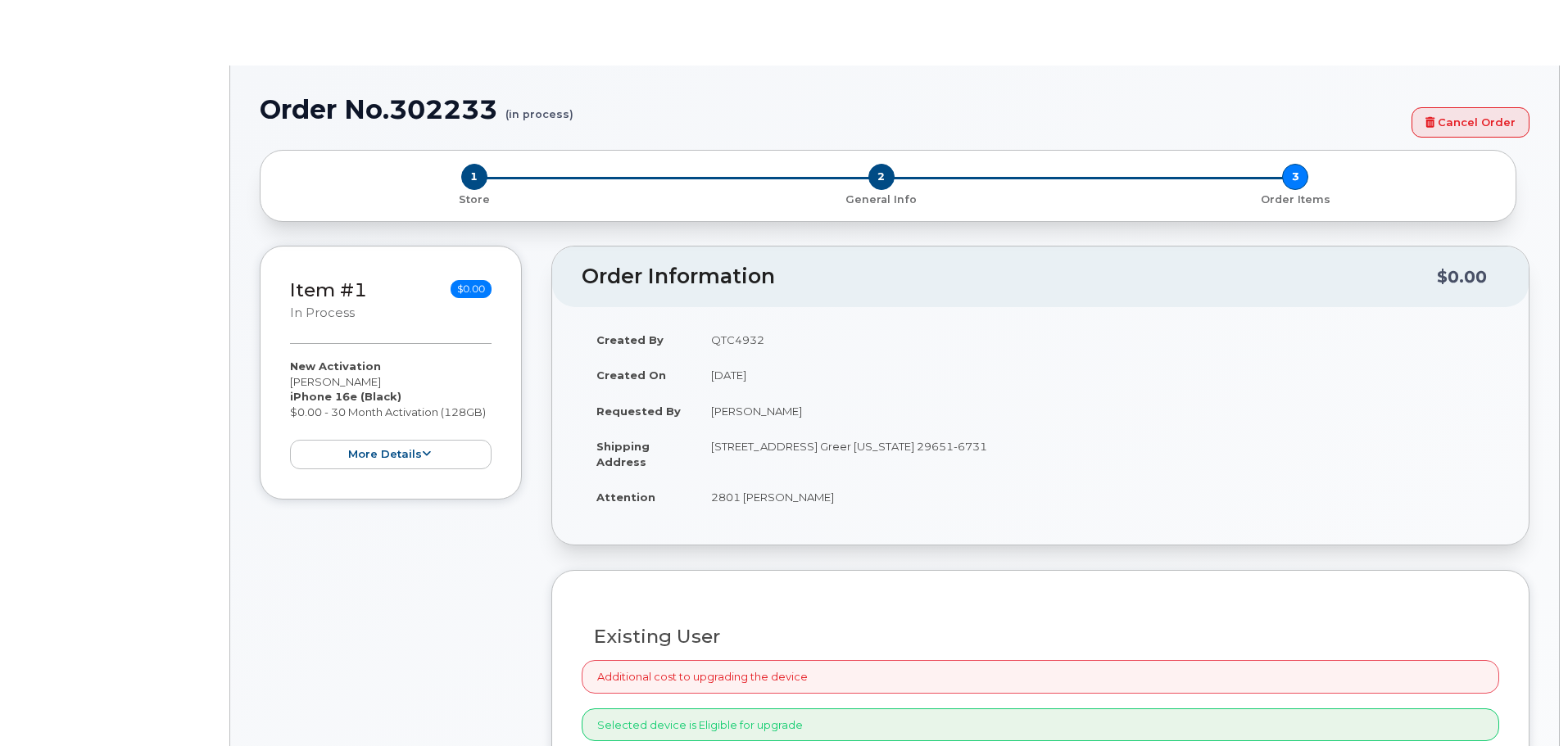
select select "1885307"
radio input "true"
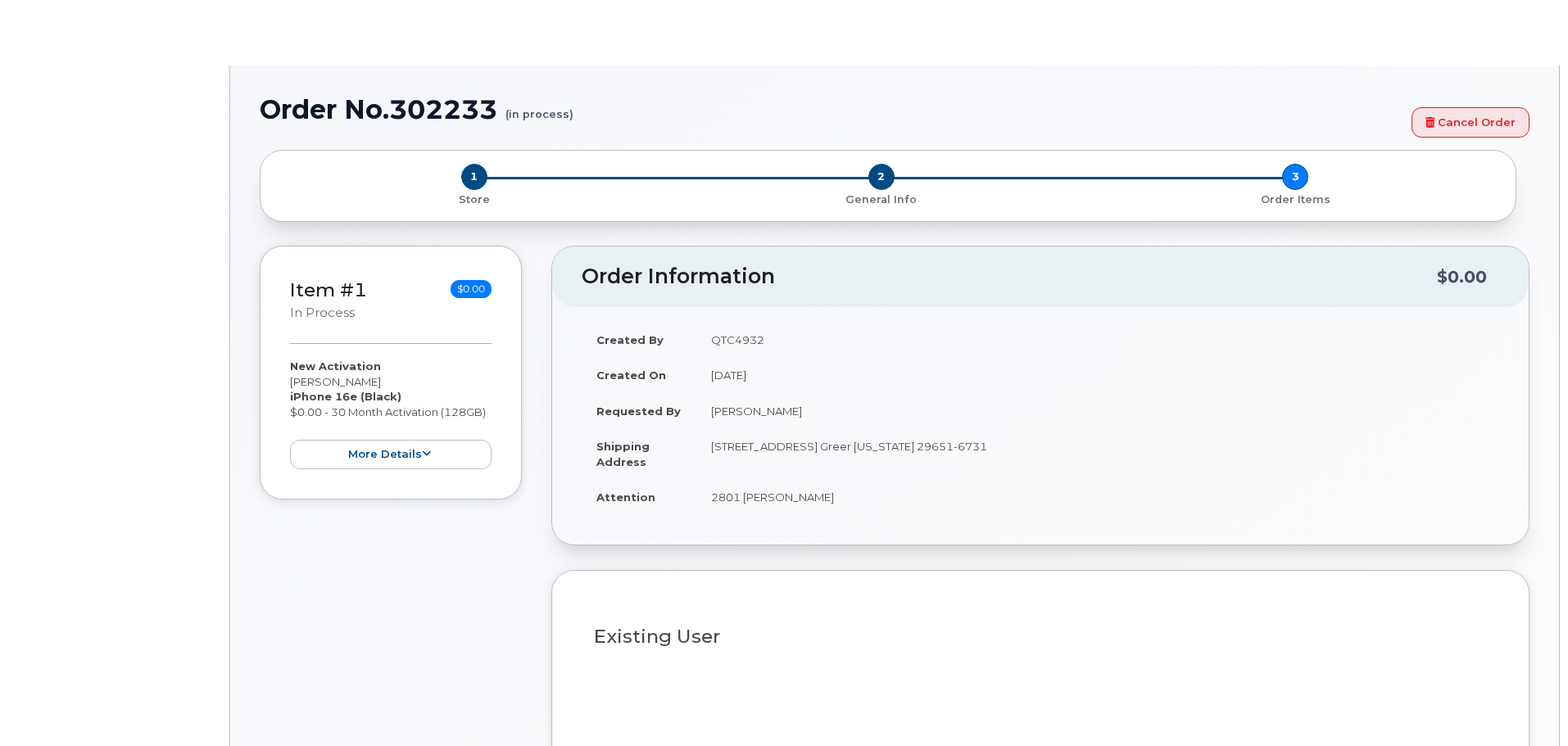
type input "2104024"
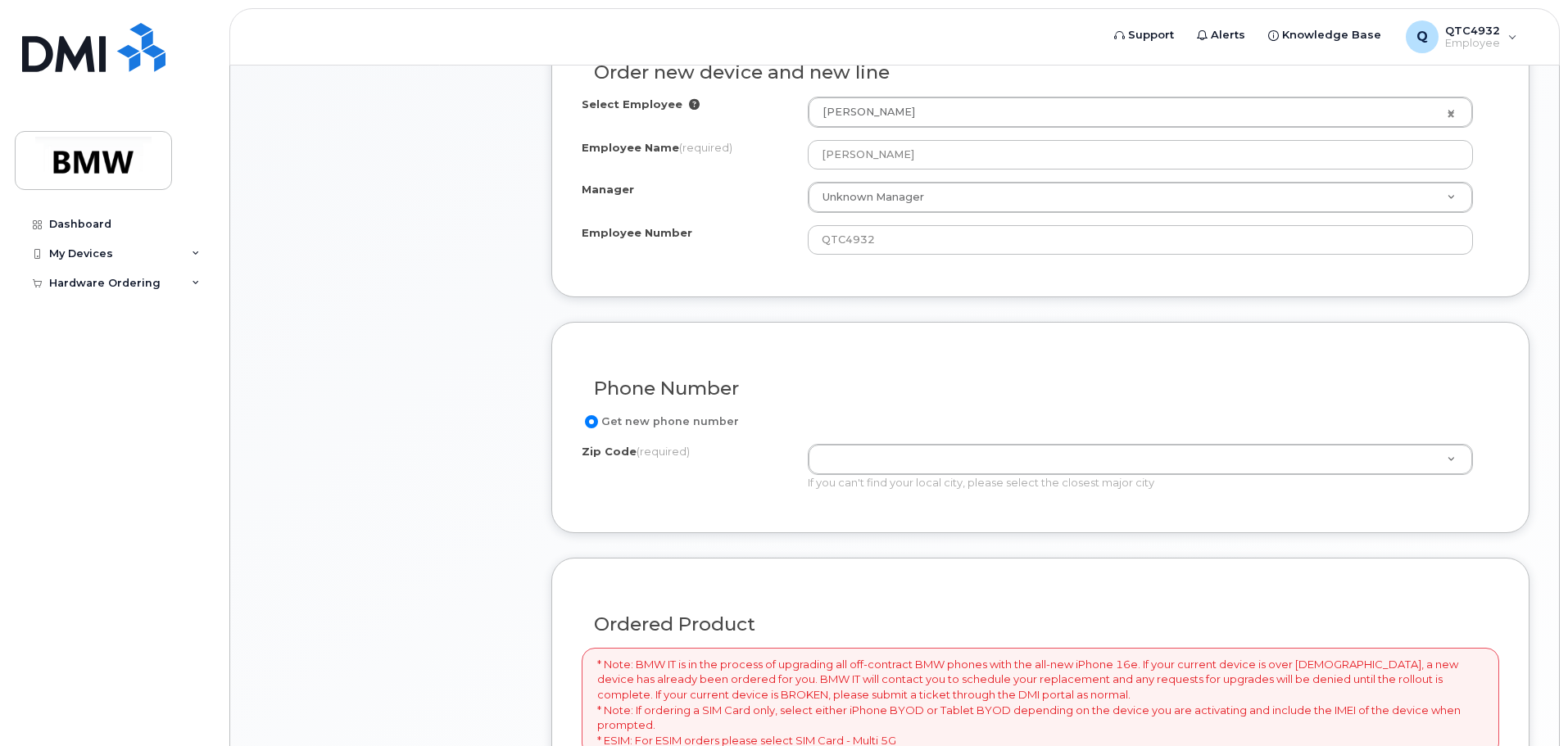
scroll to position [819, 0]
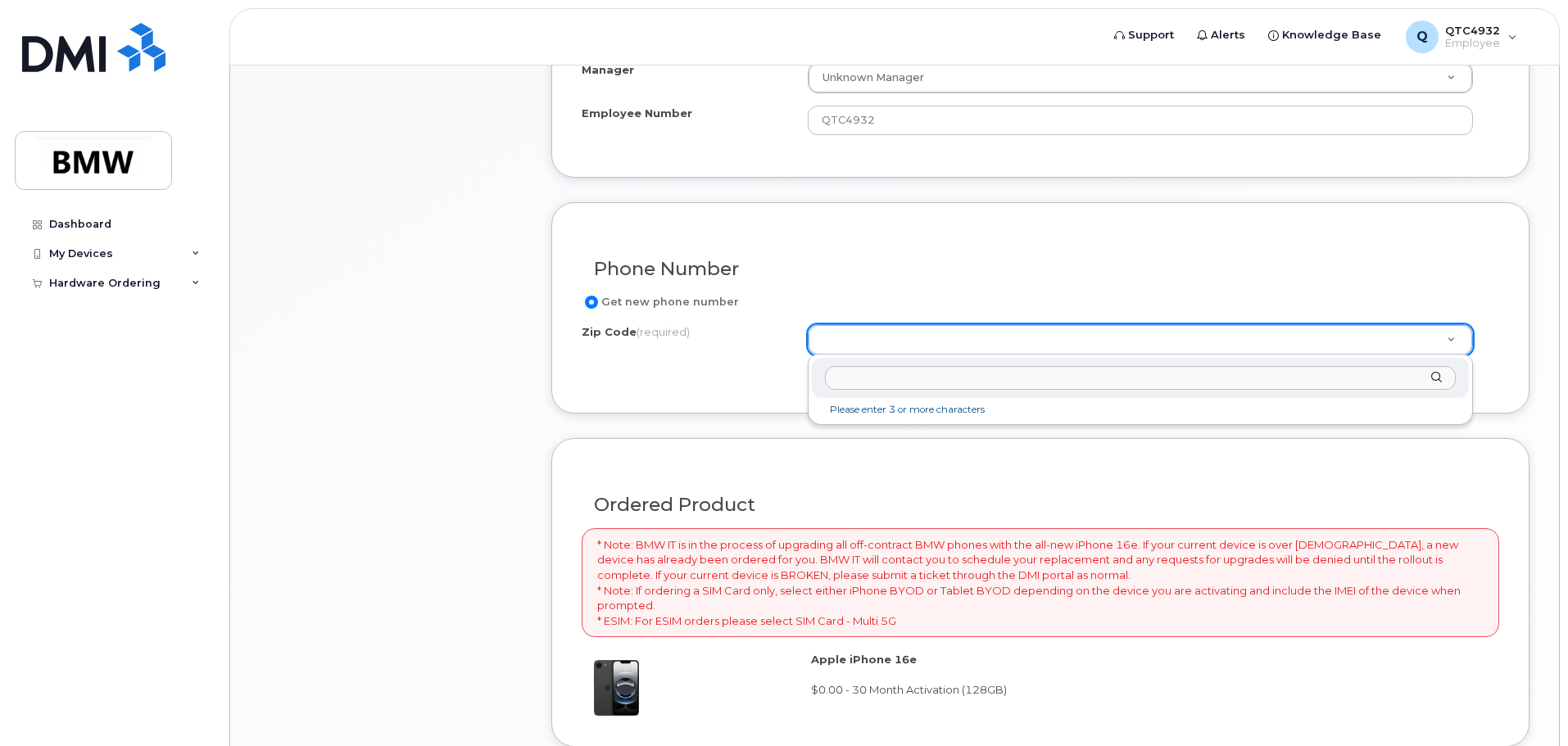
drag, startPoint x: 1083, startPoint y: 375, endPoint x: 1068, endPoint y: 363, distance: 19.2
click at [1080, 371] on input "Zip Code (required)" at bounding box center [1140, 378] width 631 height 24
type input "29651"
type input "29651 (Greer, SC)"
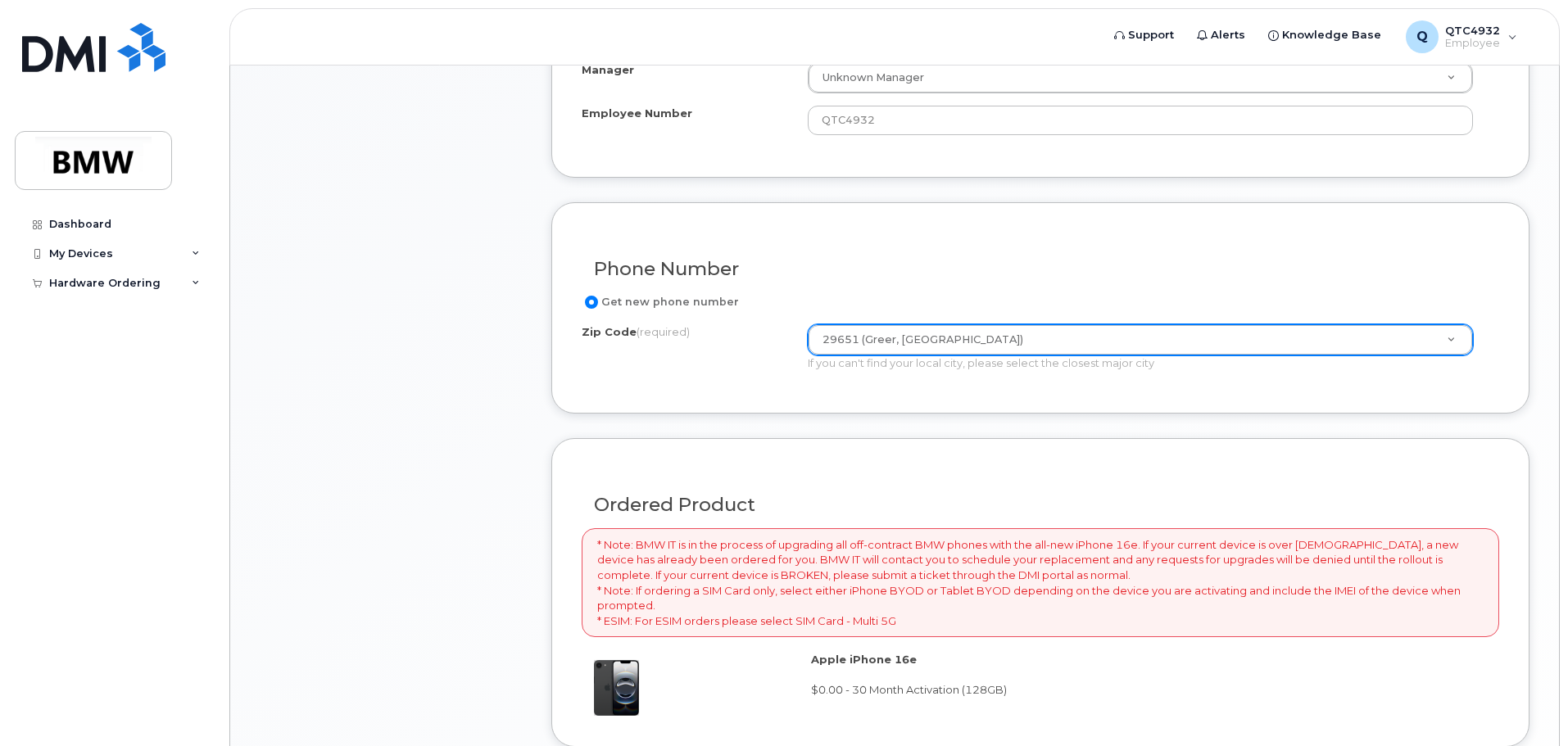
drag, startPoint x: 923, startPoint y: 476, endPoint x: 915, endPoint y: 471, distance: 9.4
click at [919, 475] on div "Ordered Product" at bounding box center [1040, 498] width 918 height 60
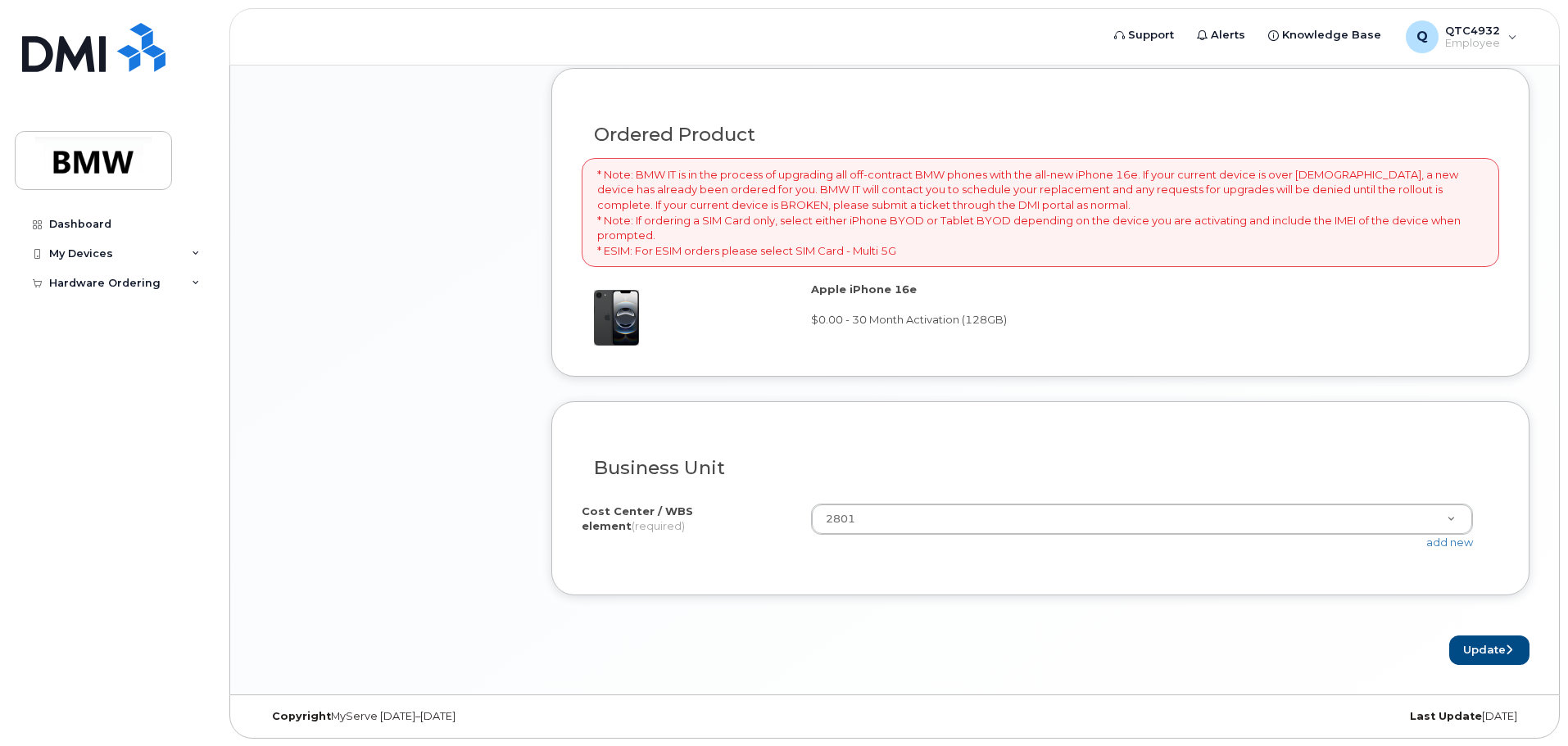
scroll to position [1190, 0]
click at [1499, 654] on button "Update" at bounding box center [1488, 649] width 80 height 31
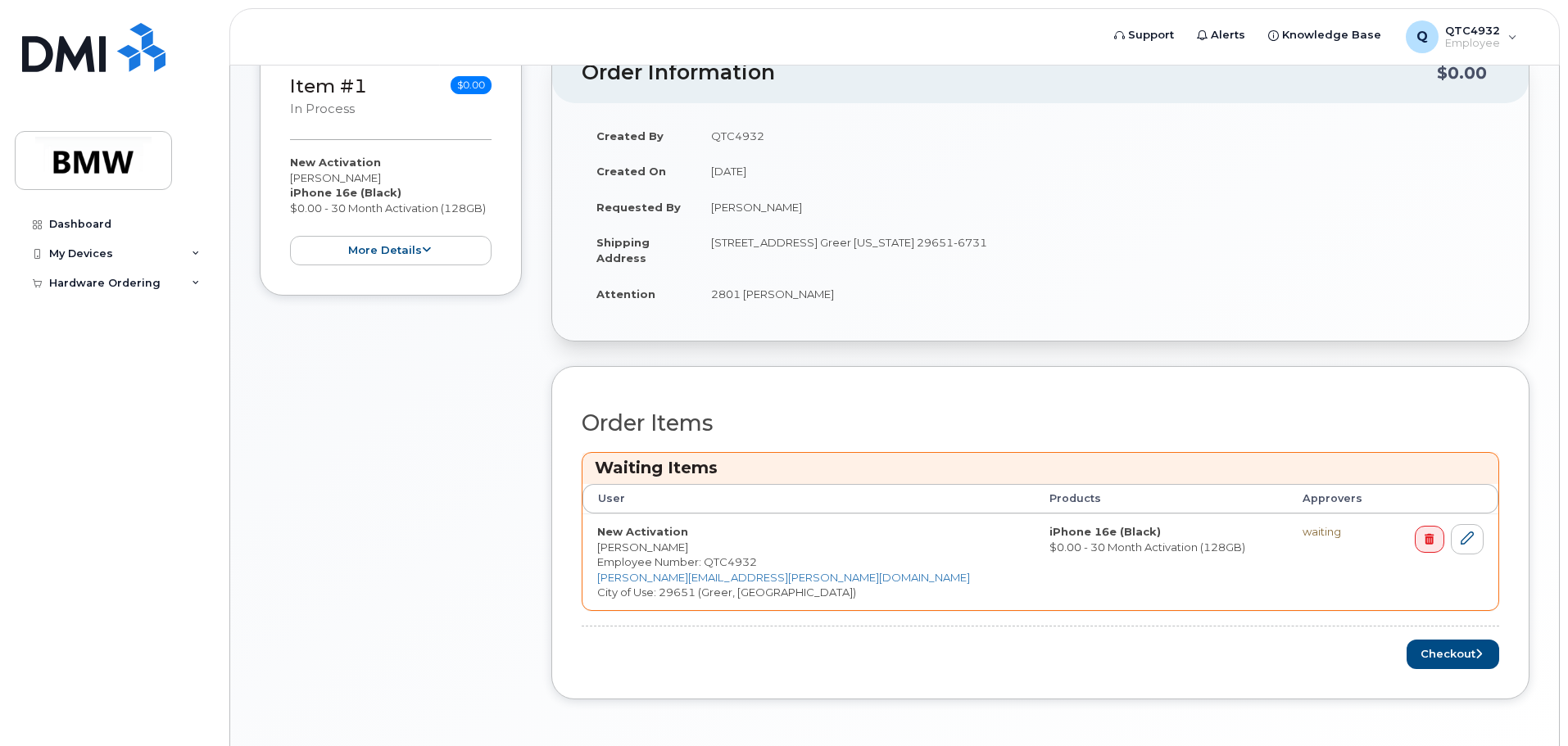
scroll to position [470, 0]
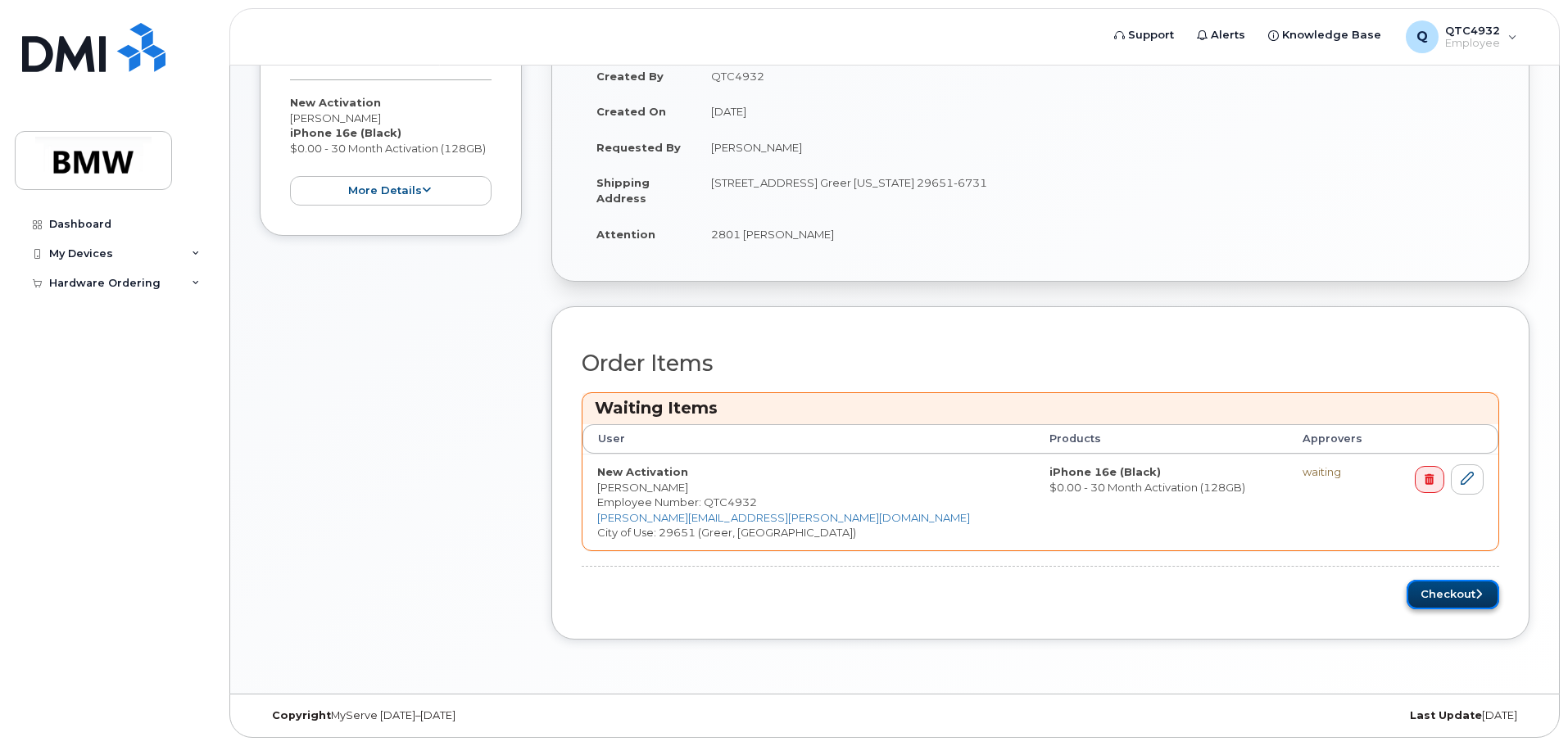
click at [1449, 608] on button "Checkout" at bounding box center [1453, 595] width 93 height 31
